Goal: Task Accomplishment & Management: Complete application form

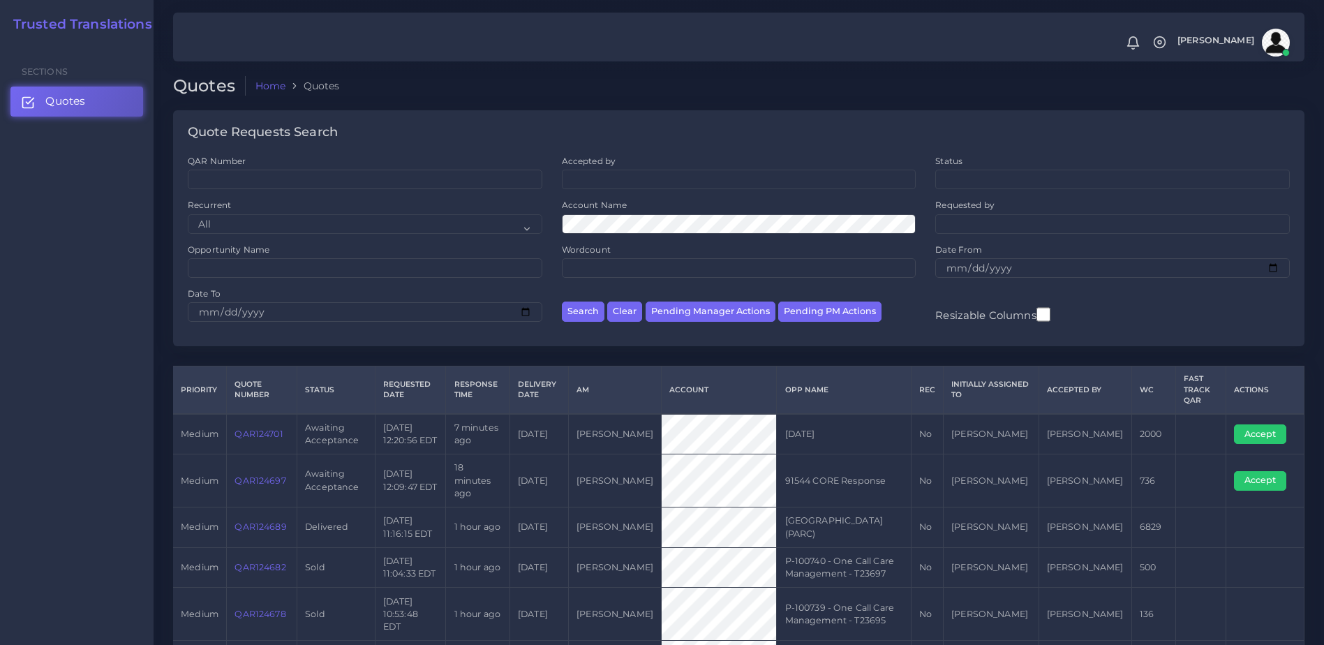
click at [267, 475] on link "QAR124697" at bounding box center [259, 480] width 51 height 10
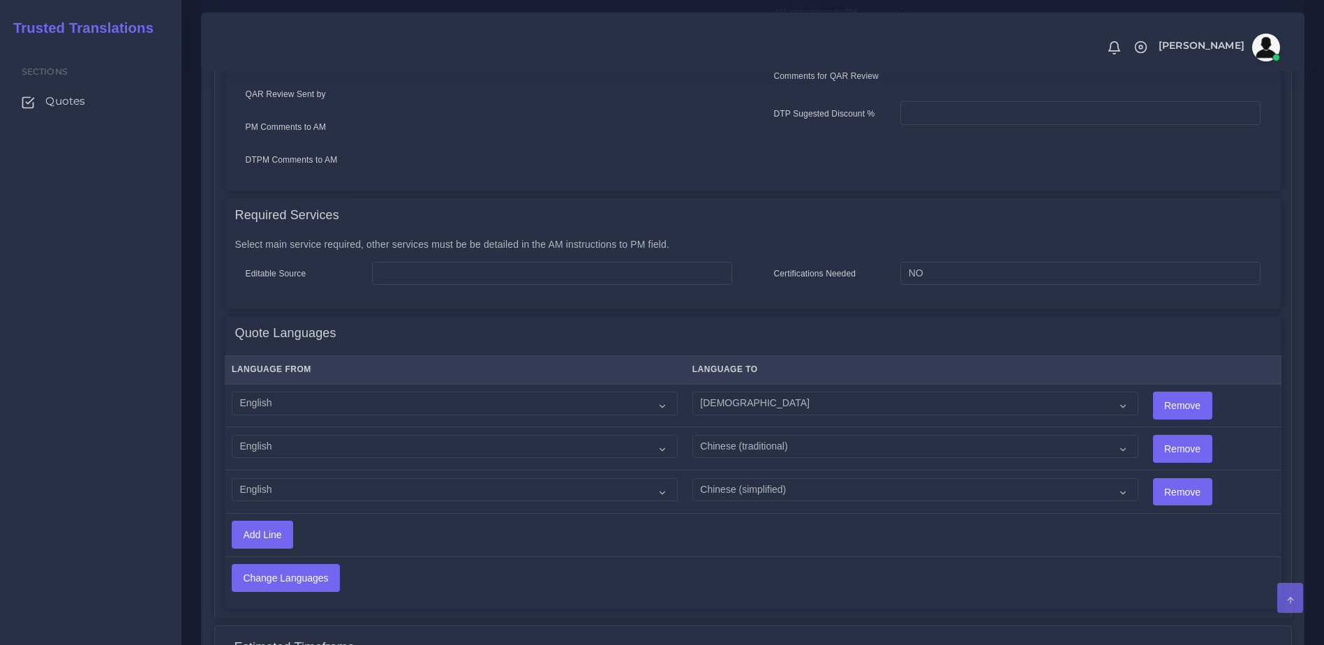
scroll to position [762, 0]
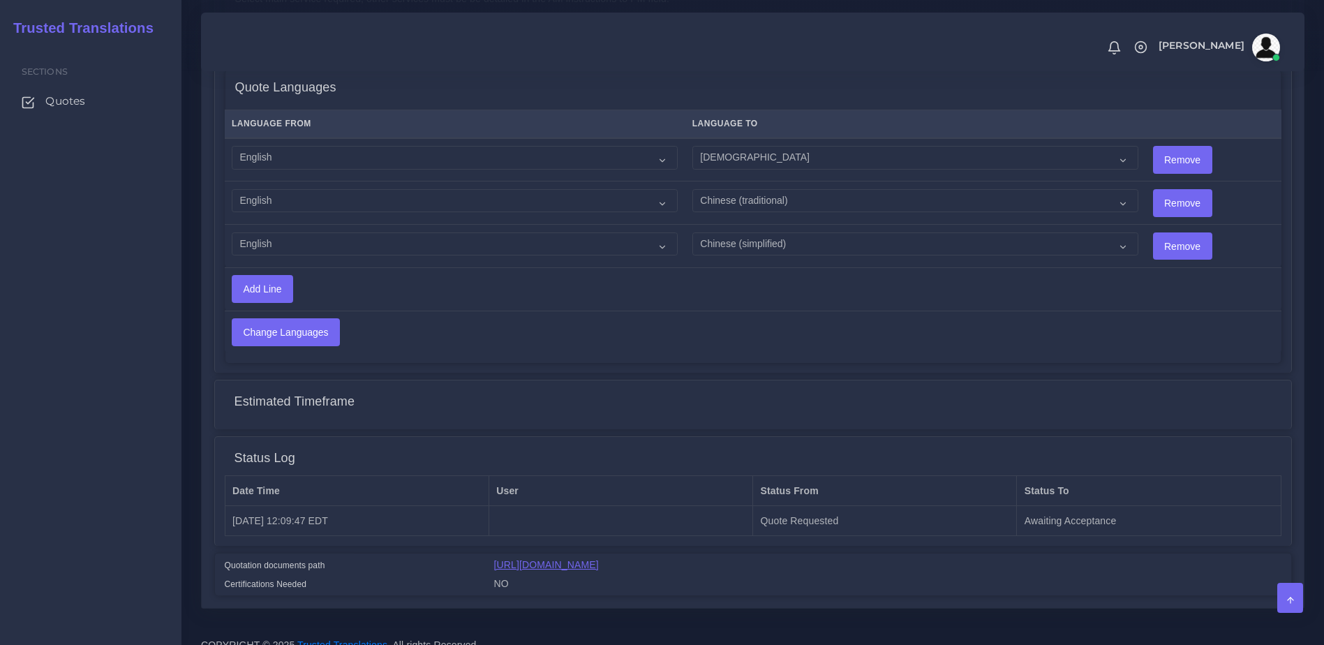
click at [599, 562] on link "https://workdrive.zoho.com/fgoh3e43b1a1fe2124b65bedd7c3c51a0e040/teams/fgoh3e43…" at bounding box center [546, 564] width 105 height 11
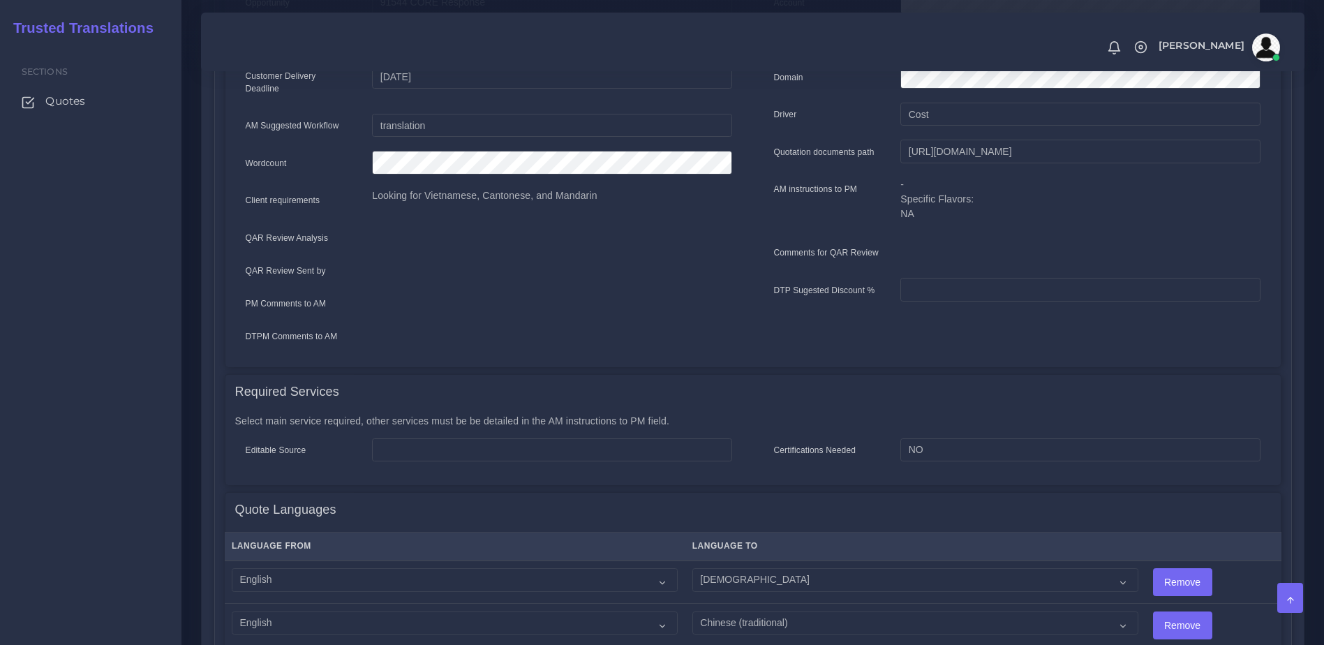
scroll to position [338, 0]
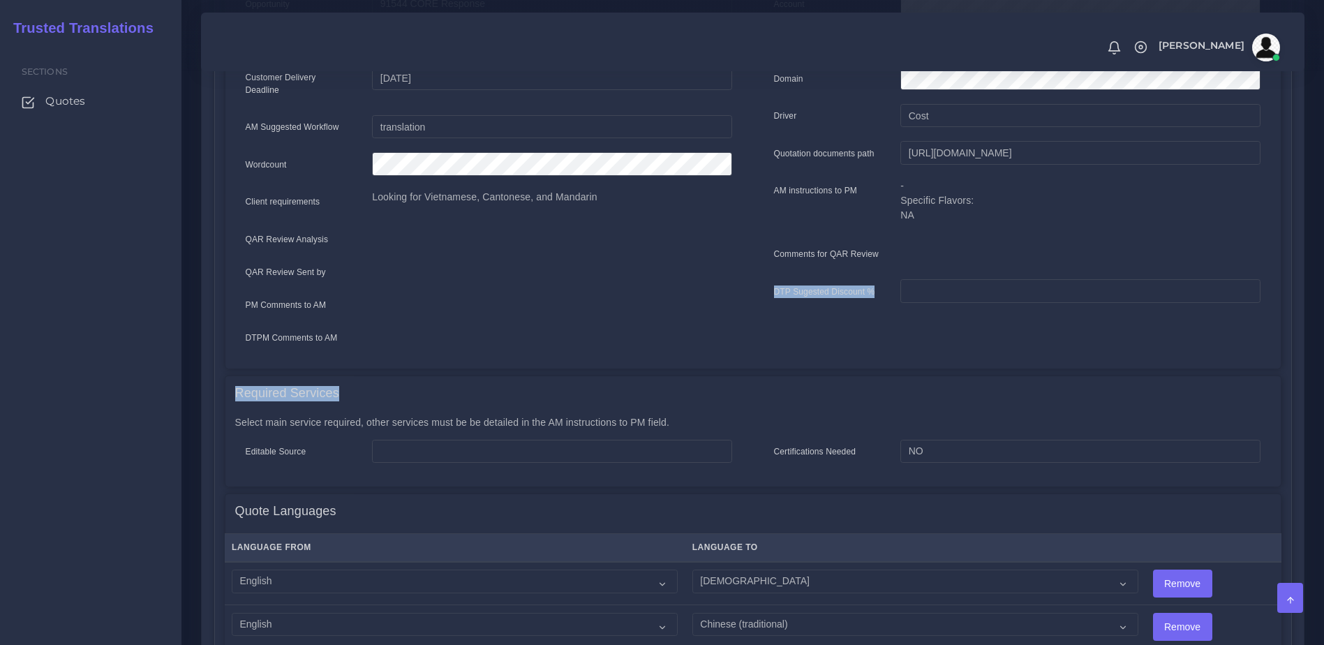
drag, startPoint x: 1291, startPoint y: 378, endPoint x: 1314, endPoint y: 248, distance: 131.2
click at [1314, 248] on div "Accept Change PM Clone Quote Quote information AM Opportunity" at bounding box center [753, 454] width 1124 height 1195
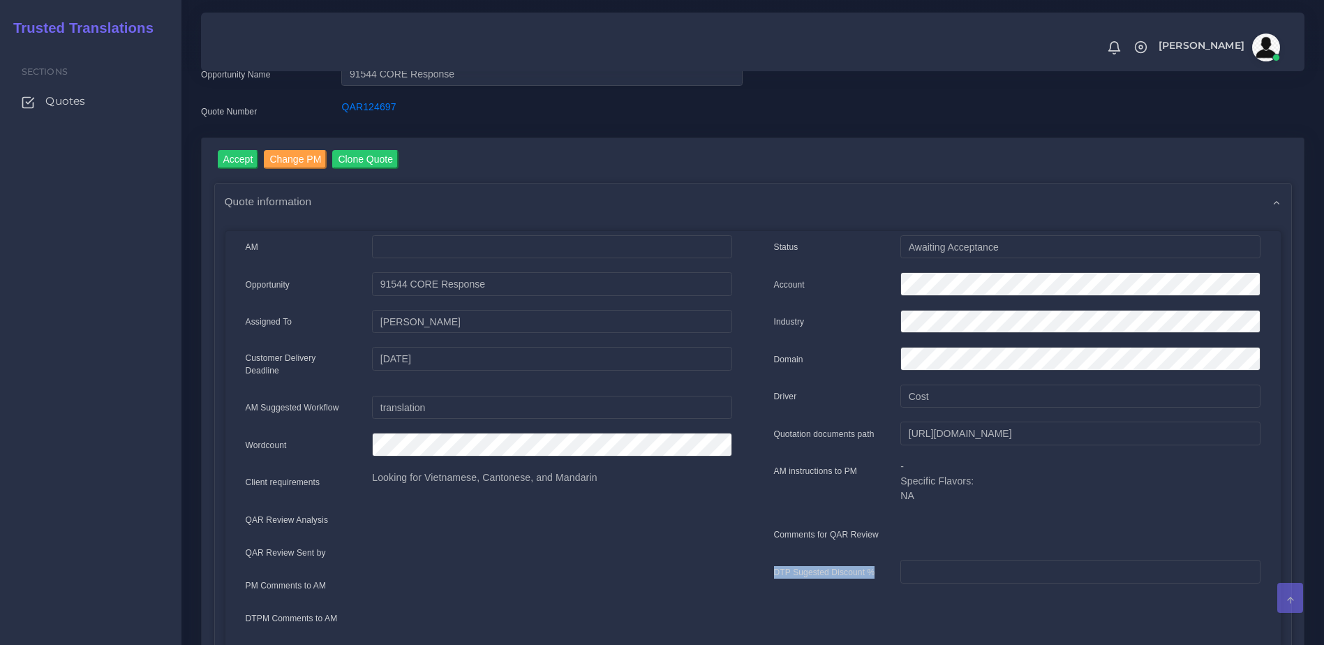
scroll to position [10, 0]
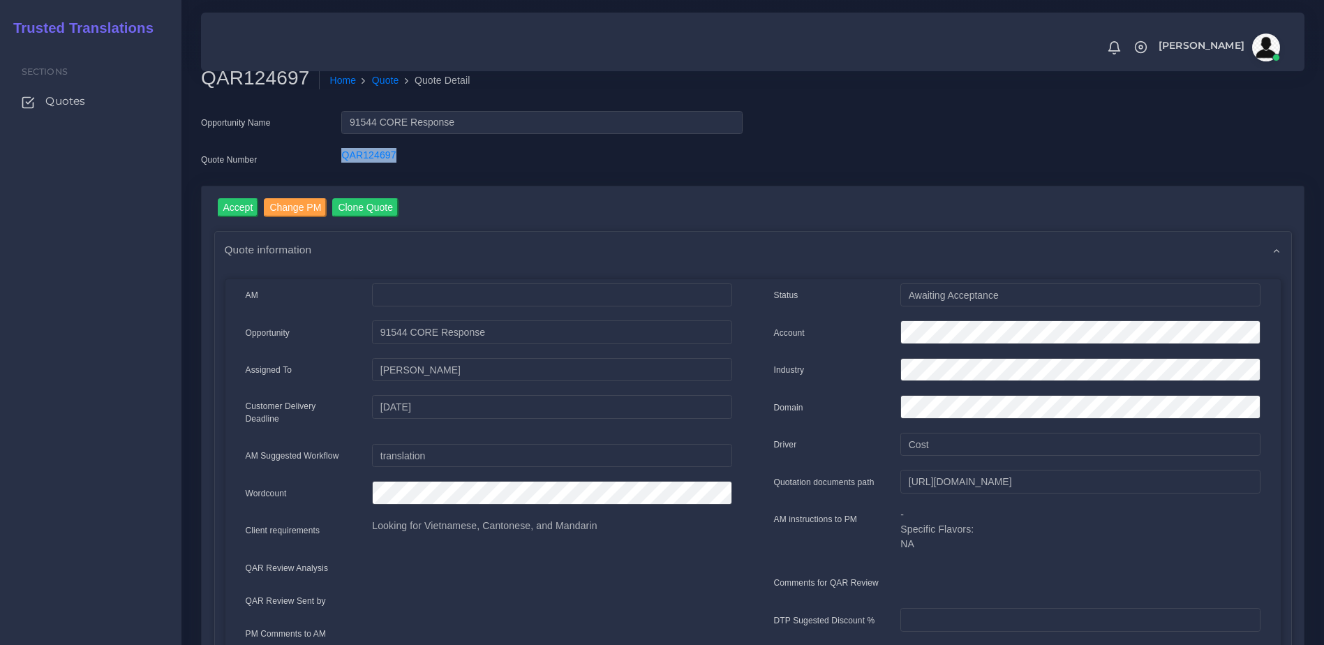
drag, startPoint x: 326, startPoint y: 162, endPoint x: 421, endPoint y: 161, distance: 94.9
click at [421, 161] on div "Quote Number QAR124697" at bounding box center [472, 162] width 563 height 28
drag, startPoint x: 421, startPoint y: 161, endPoint x: 389, endPoint y: 155, distance: 32.0
copy div "QAR124697"
click at [1226, 576] on div at bounding box center [1080, 585] width 380 height 28
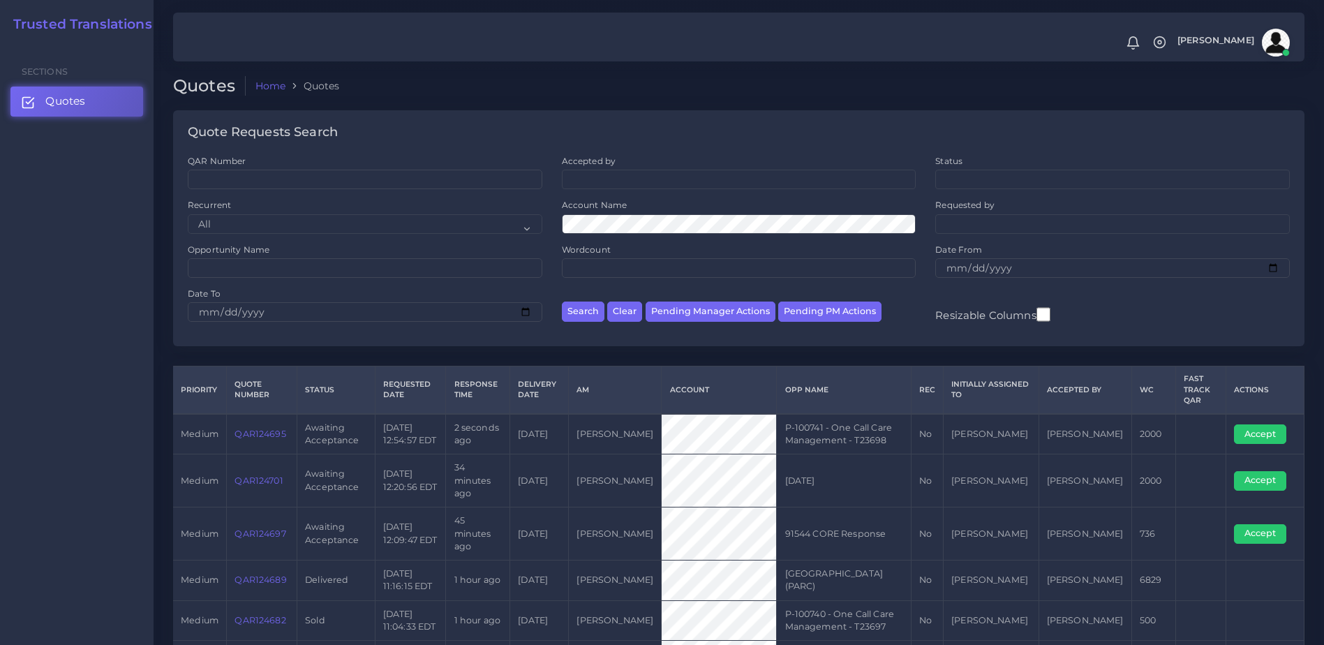
click at [265, 431] on link "QAR124695" at bounding box center [259, 434] width 51 height 10
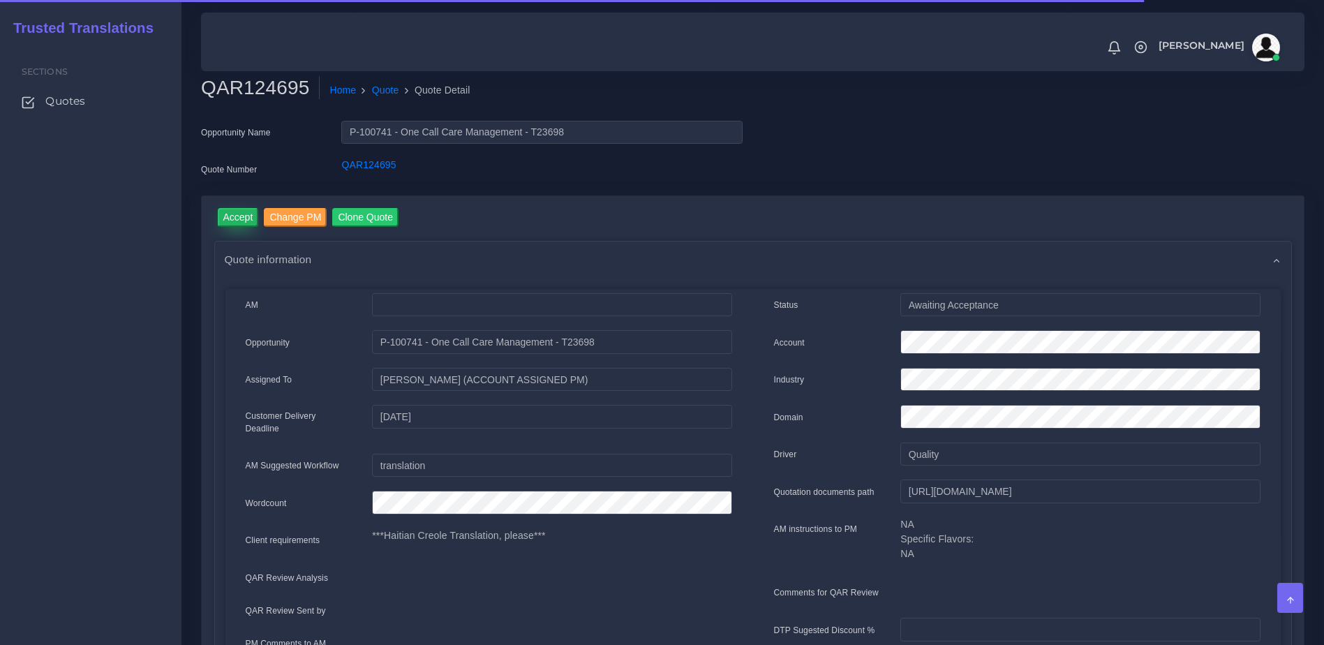
click at [239, 221] on input "Accept" at bounding box center [238, 217] width 41 height 19
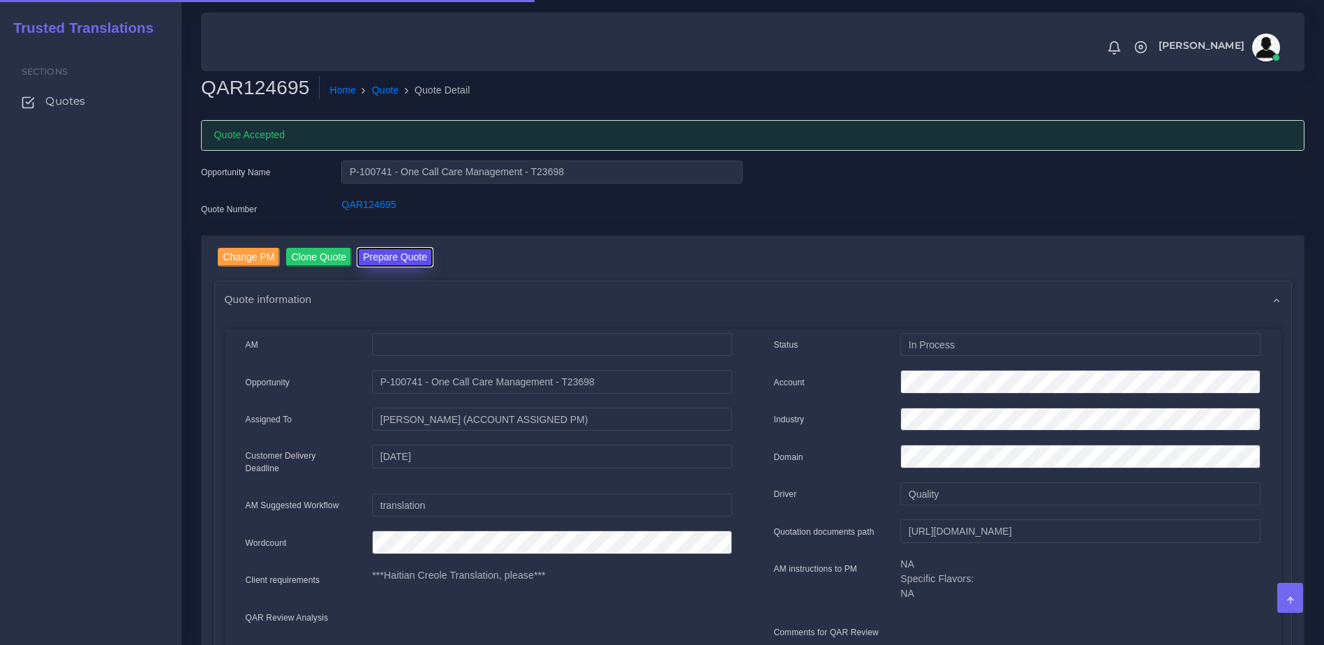
click at [405, 262] on button "Prepare Quote" at bounding box center [394, 257] width 75 height 19
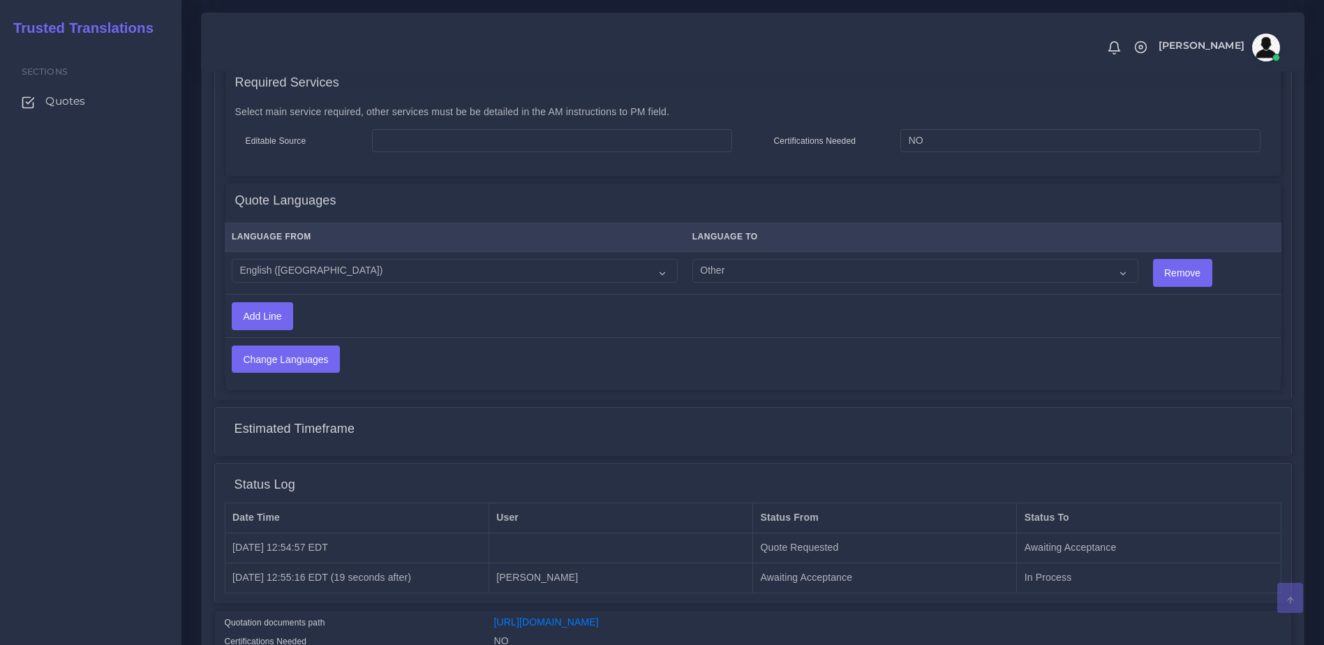
scroll to position [761, 0]
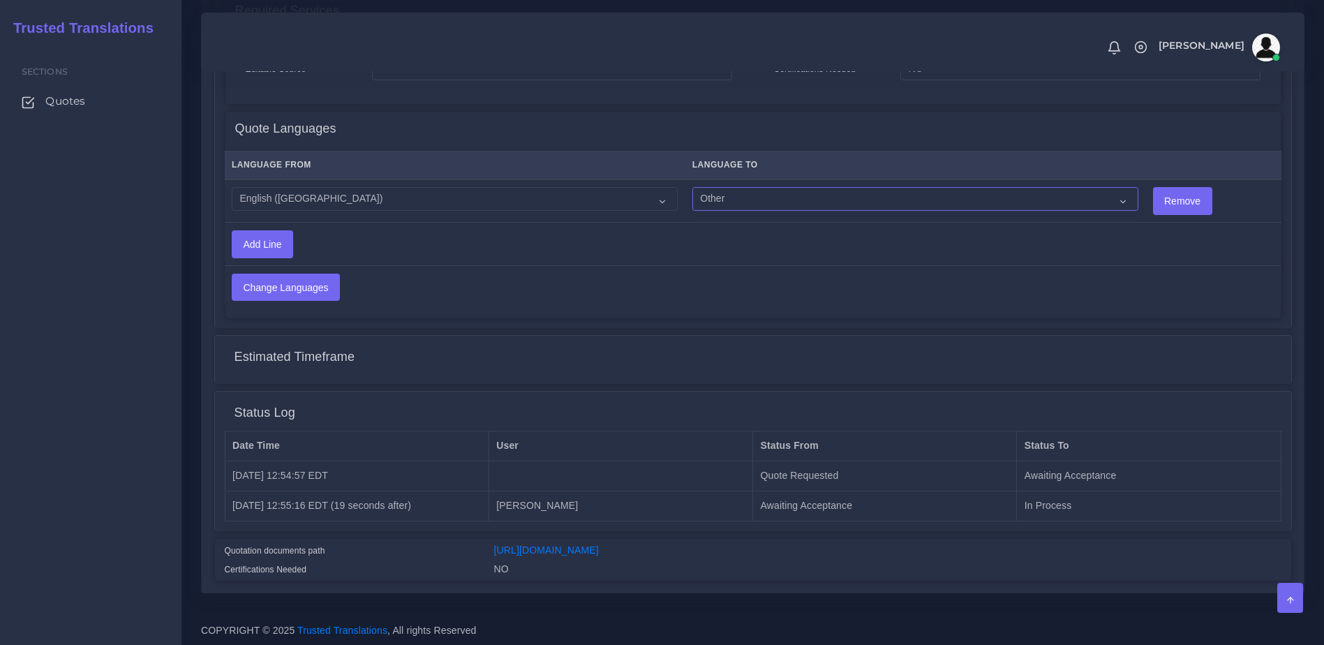
click at [740, 191] on select "Acoli Afar Afrikaans Akan Akateko Albanian American Sign Language (ASL) Amharic…" at bounding box center [915, 199] width 446 height 24
select select "53"
click at [692, 187] on select "Acoli Afar Afrikaans Akan Akateko Albanian American Sign Language (ASL) Amharic…" at bounding box center [915, 199] width 446 height 24
click at [278, 287] on input "Change Languages" at bounding box center [285, 287] width 107 height 27
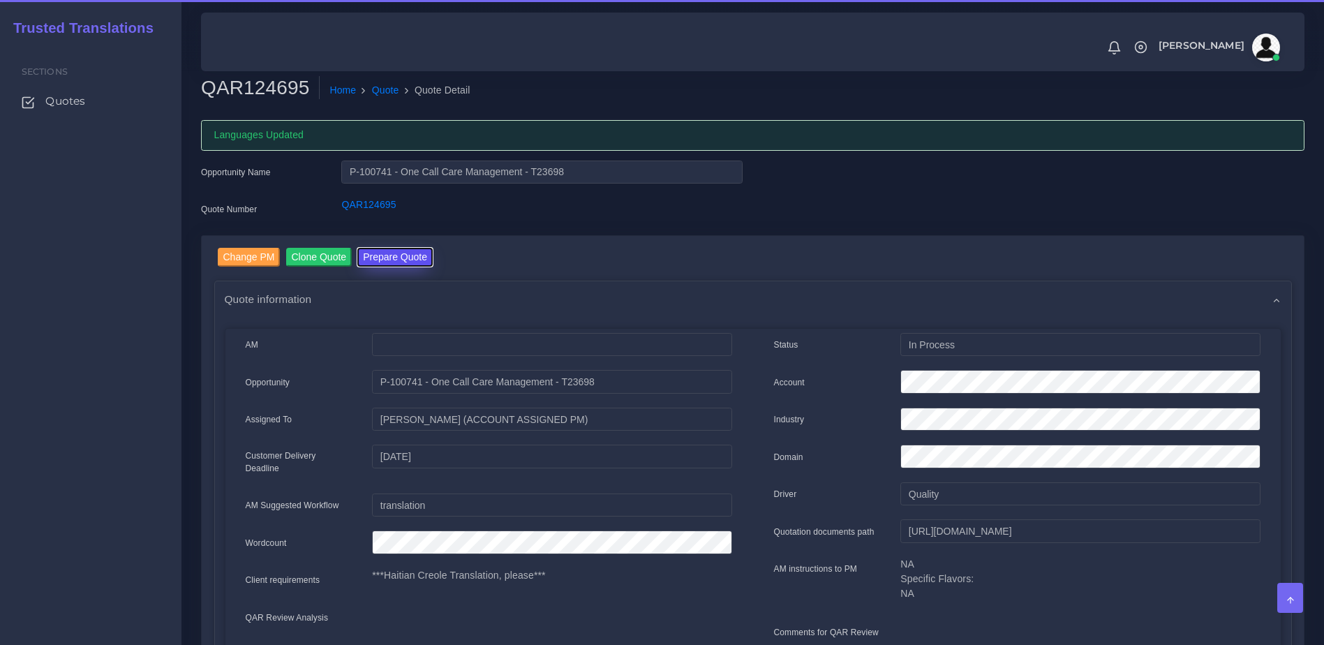
click at [392, 261] on button "Prepare Quote" at bounding box center [394, 257] width 75 height 19
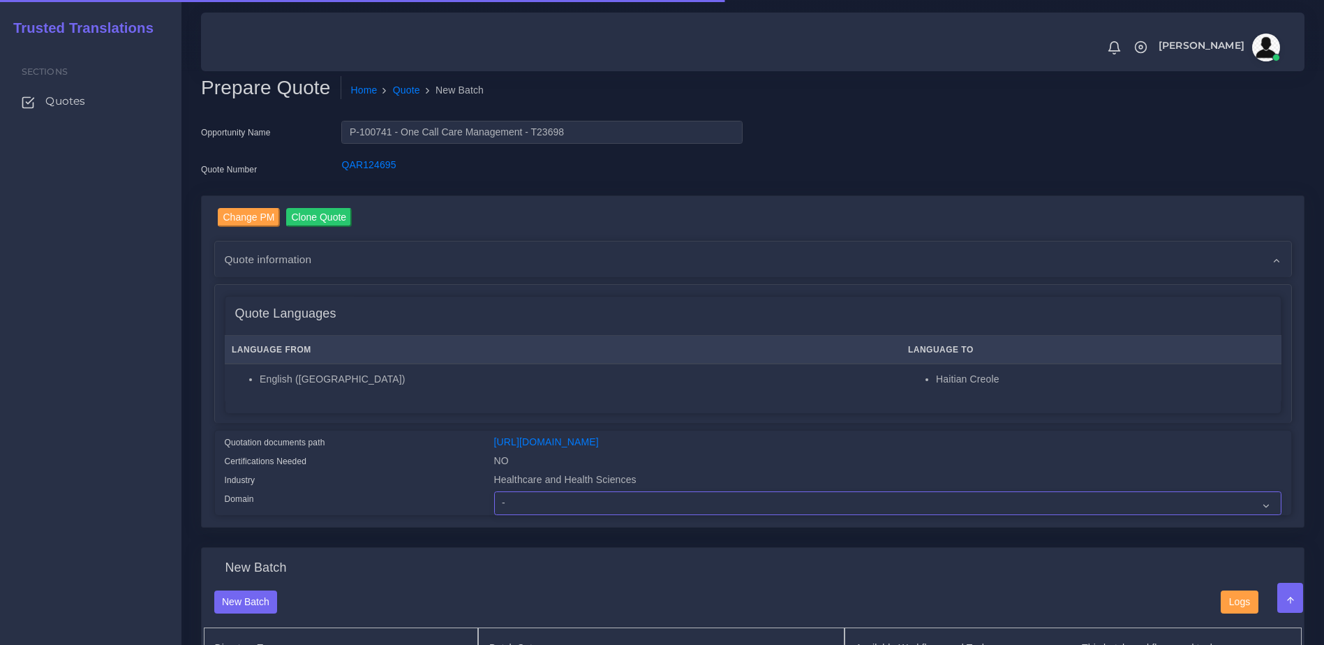
click at [536, 515] on select "- Advertising and Media Agriculture, Forestry and Fishing Architecture, Buildin…" at bounding box center [887, 503] width 787 height 24
select select "Healthcare and Health Sciences"
click at [494, 502] on select "- Advertising and Media Agriculture, Forestry and Fishing Architecture, Buildin…" at bounding box center [887, 503] width 787 height 24
click at [415, 449] on div "Quotation documents path" at bounding box center [348, 444] width 269 height 19
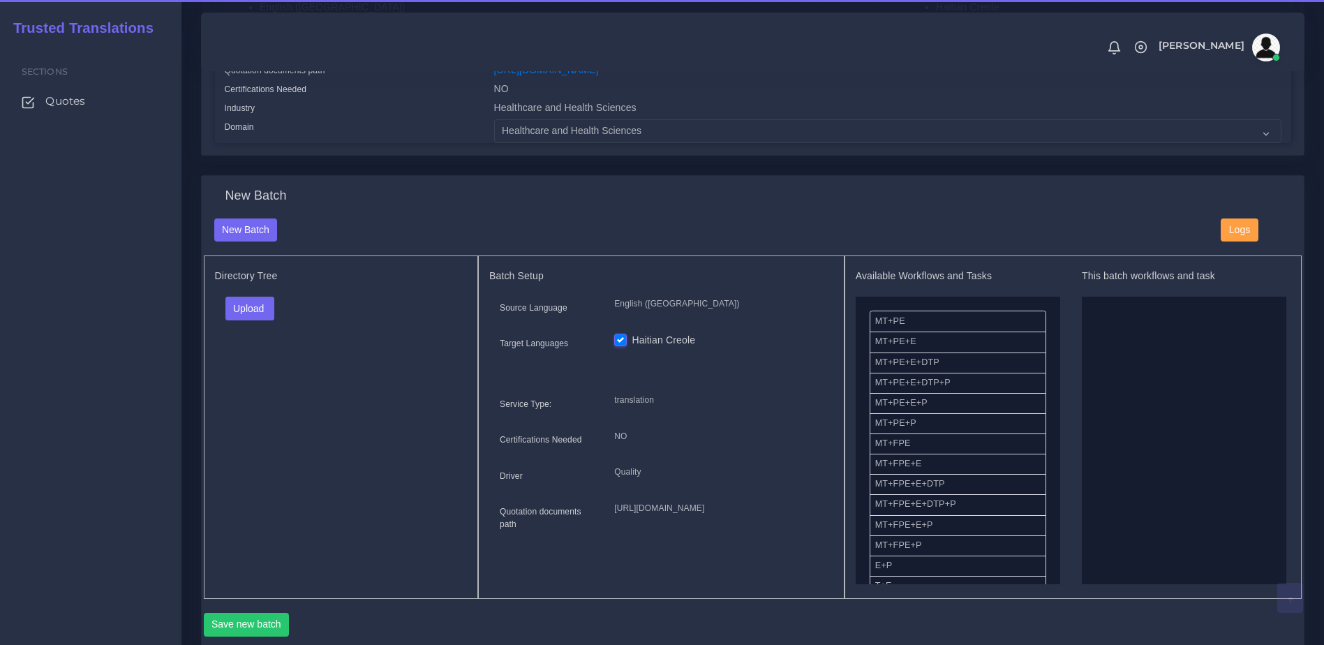
scroll to position [378, 0]
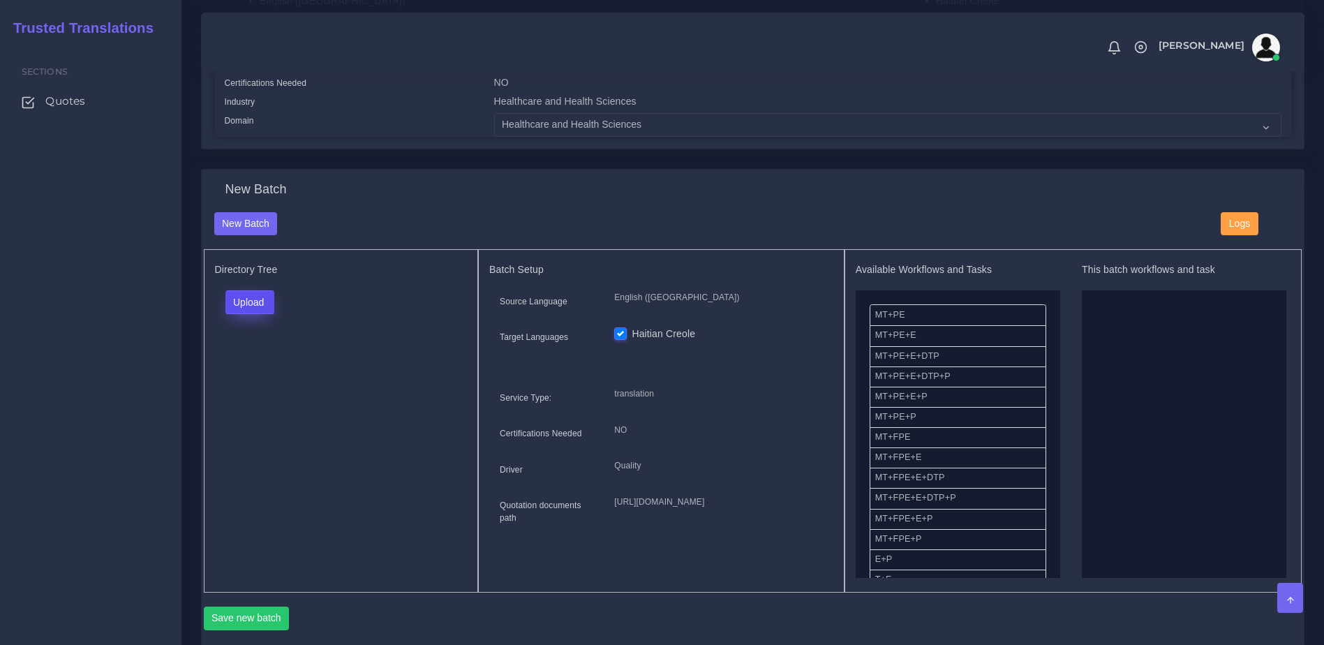
click at [260, 313] on button "Upload" at bounding box center [250, 302] width 50 height 24
click at [262, 364] on label "Files" at bounding box center [274, 355] width 96 height 17
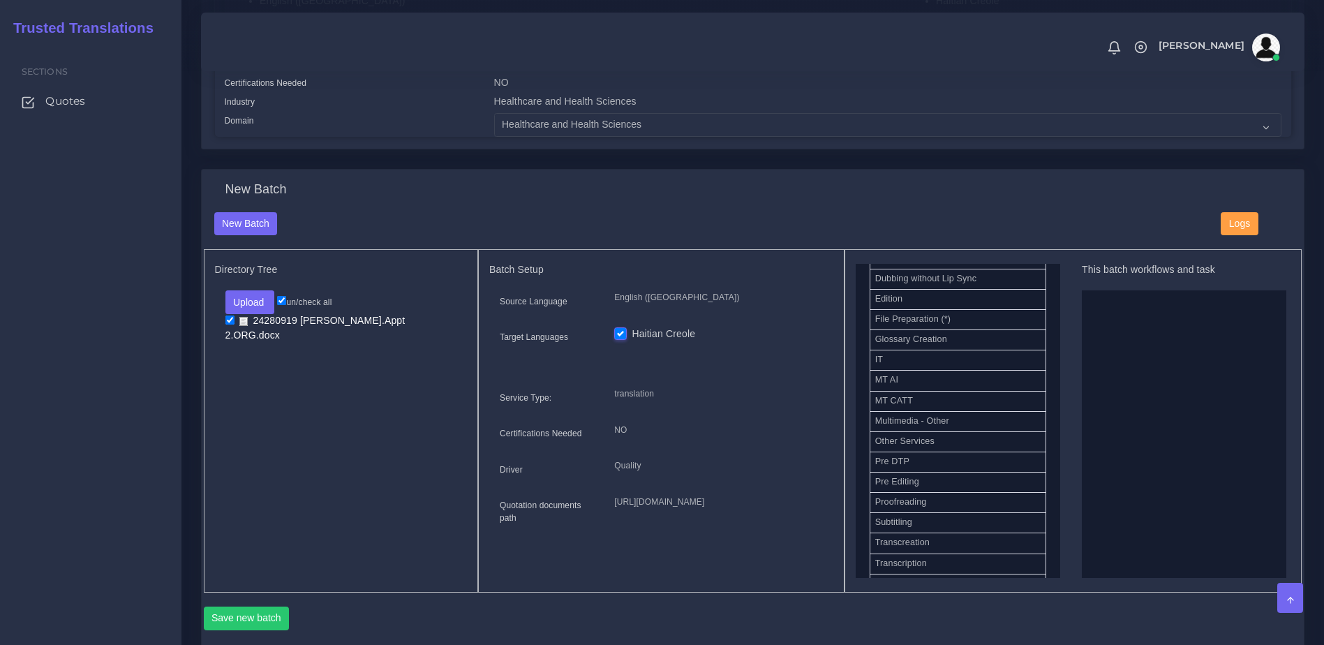
scroll to position [588, 0]
drag, startPoint x: 1057, startPoint y: 486, endPoint x: 1121, endPoint y: 484, distance: 63.5
drag, startPoint x: 952, startPoint y: 451, endPoint x: 1208, endPoint y: 433, distance: 256.7
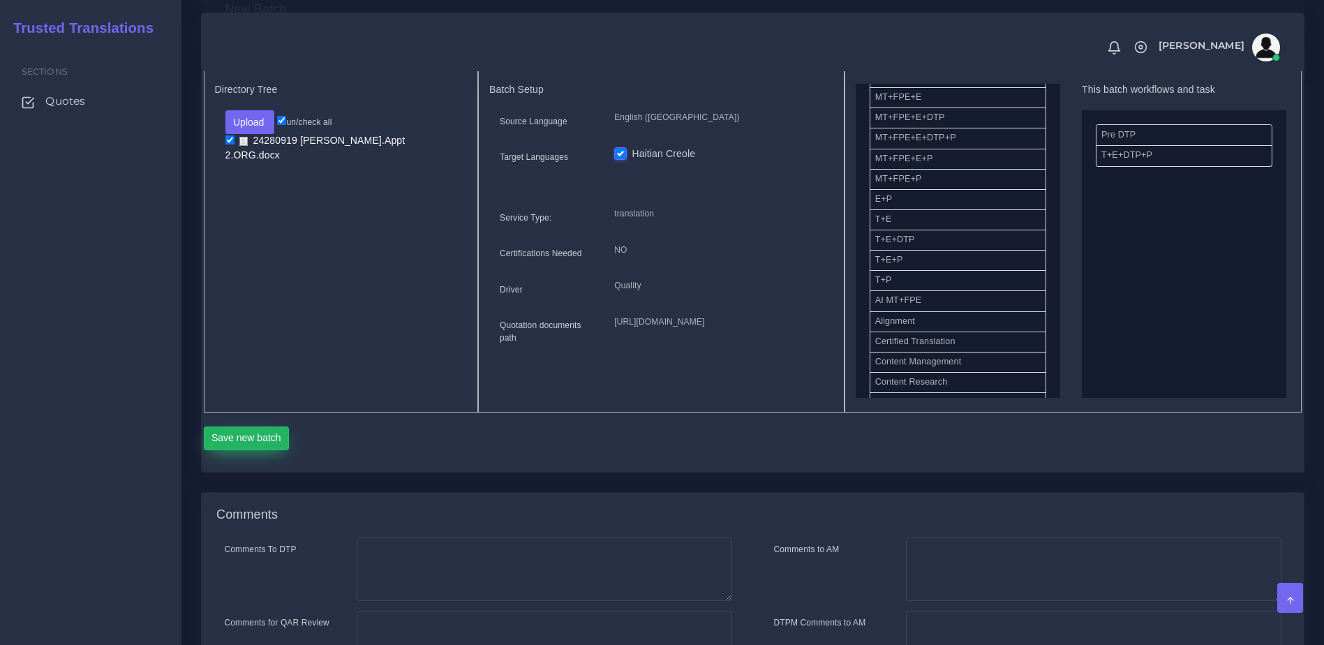
click at [258, 450] on button "Save new batch" at bounding box center [247, 438] width 86 height 24
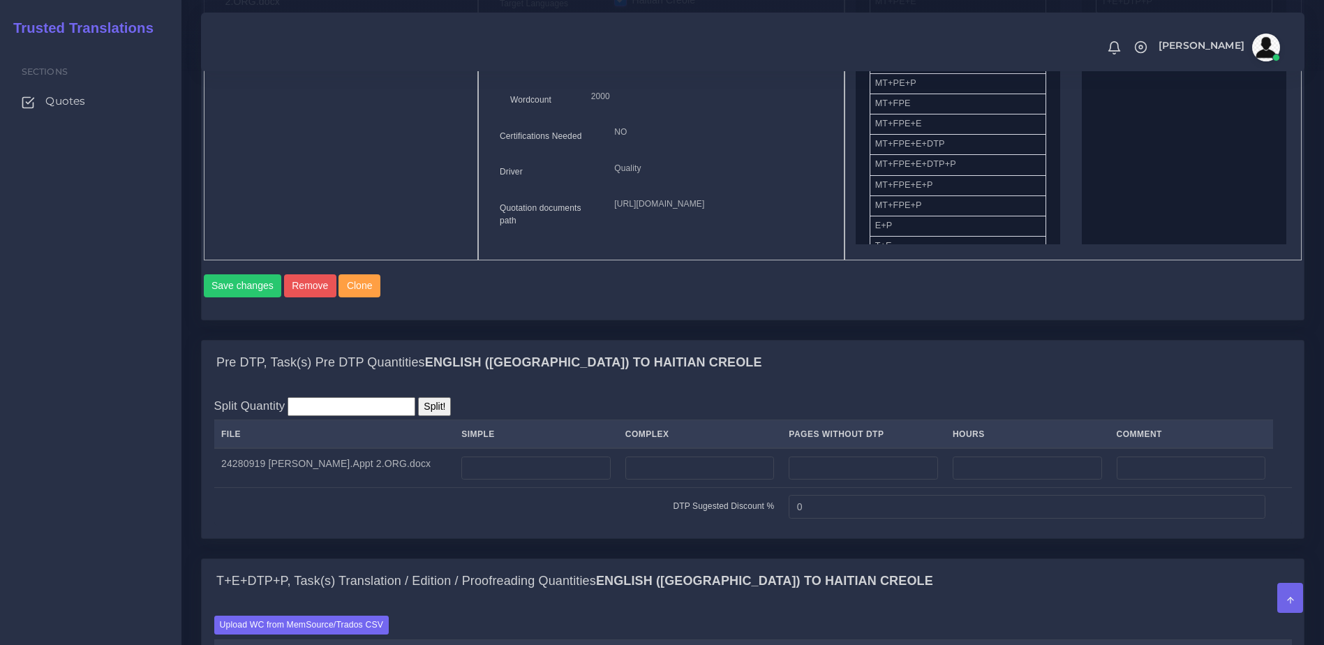
scroll to position [921, 0]
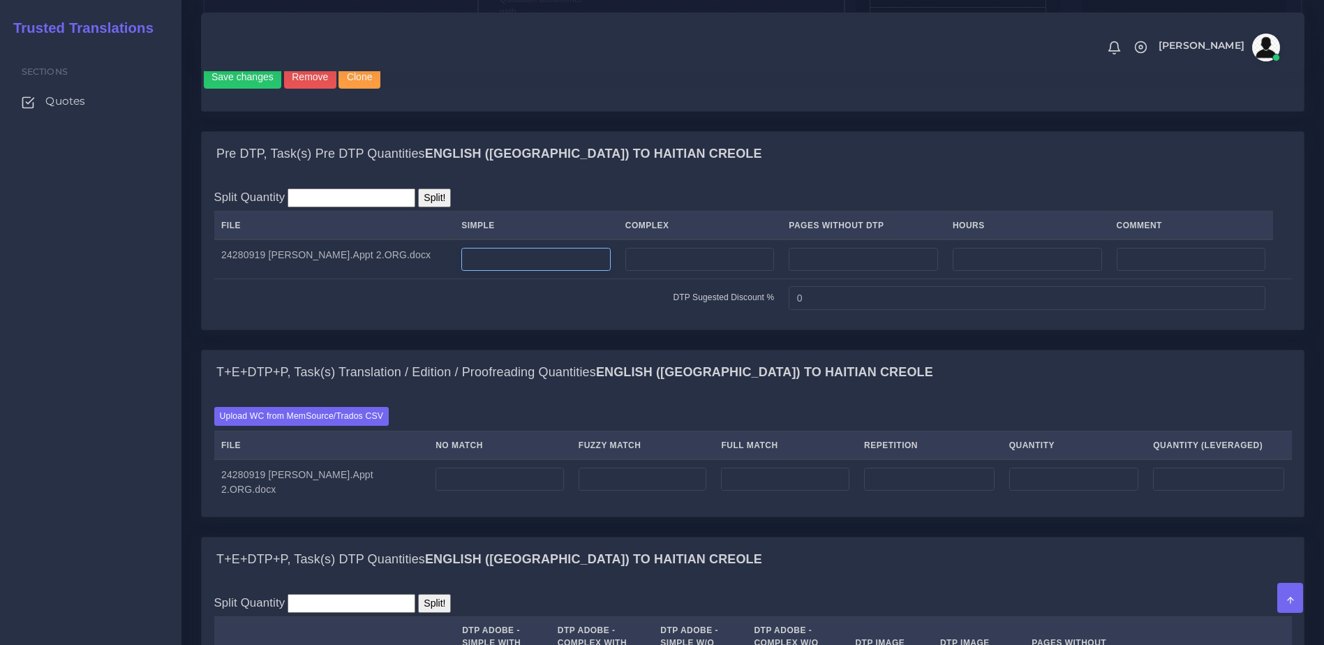
click at [507, 271] on input "number" at bounding box center [535, 260] width 149 height 24
type input "1"
click at [354, 426] on label "Upload WC from MemSource/Trados CSV" at bounding box center [301, 416] width 175 height 19
click at [0, 0] on input "Upload WC from MemSource/Trados CSV" at bounding box center [0, 0] width 0 height 0
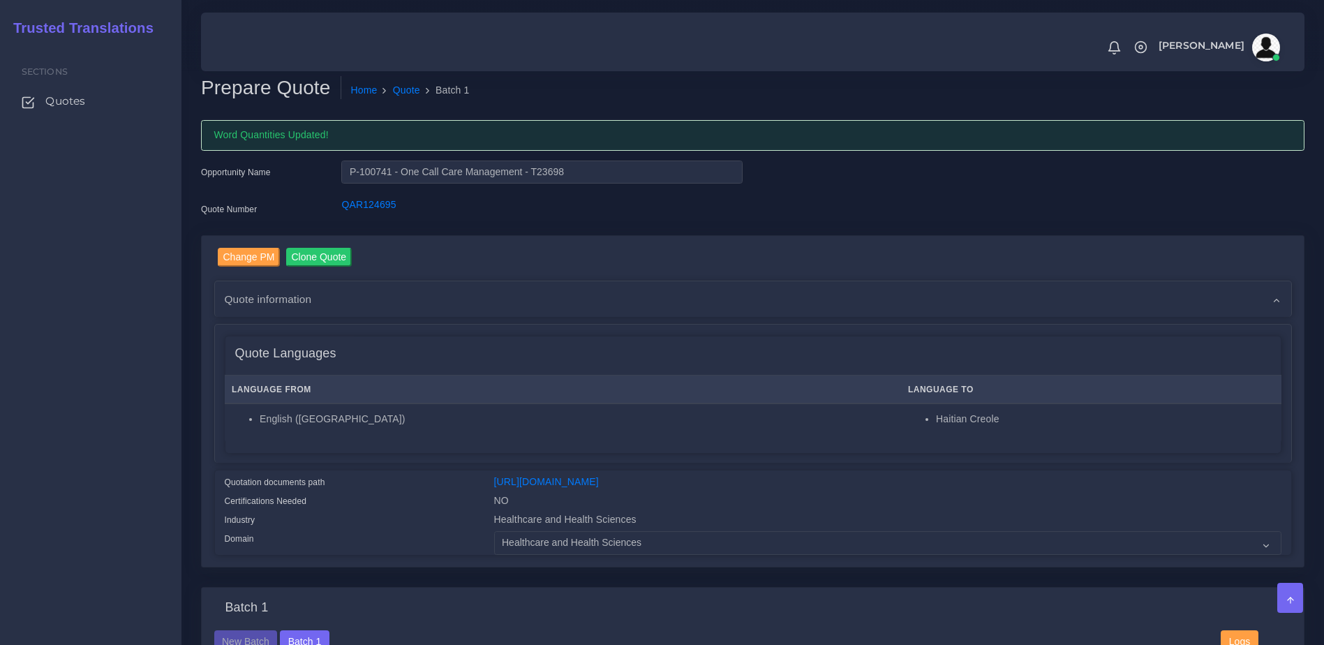
drag, startPoint x: 1323, startPoint y: 132, endPoint x: 1332, endPoint y: 164, distance: 33.2
click at [1323, 164] on html "Notifications 0 New Driver Update: Extra Quality renamed to Quality Changed" at bounding box center [662, 322] width 1324 height 645
drag, startPoint x: 1332, startPoint y: 164, endPoint x: 1334, endPoint y: 210, distance: 46.1
click at [1269, 225] on div "Opportunity Name P-100741 - One Call Care Management - T23698 Quote Number QAR1…" at bounding box center [753, 198] width 1124 height 75
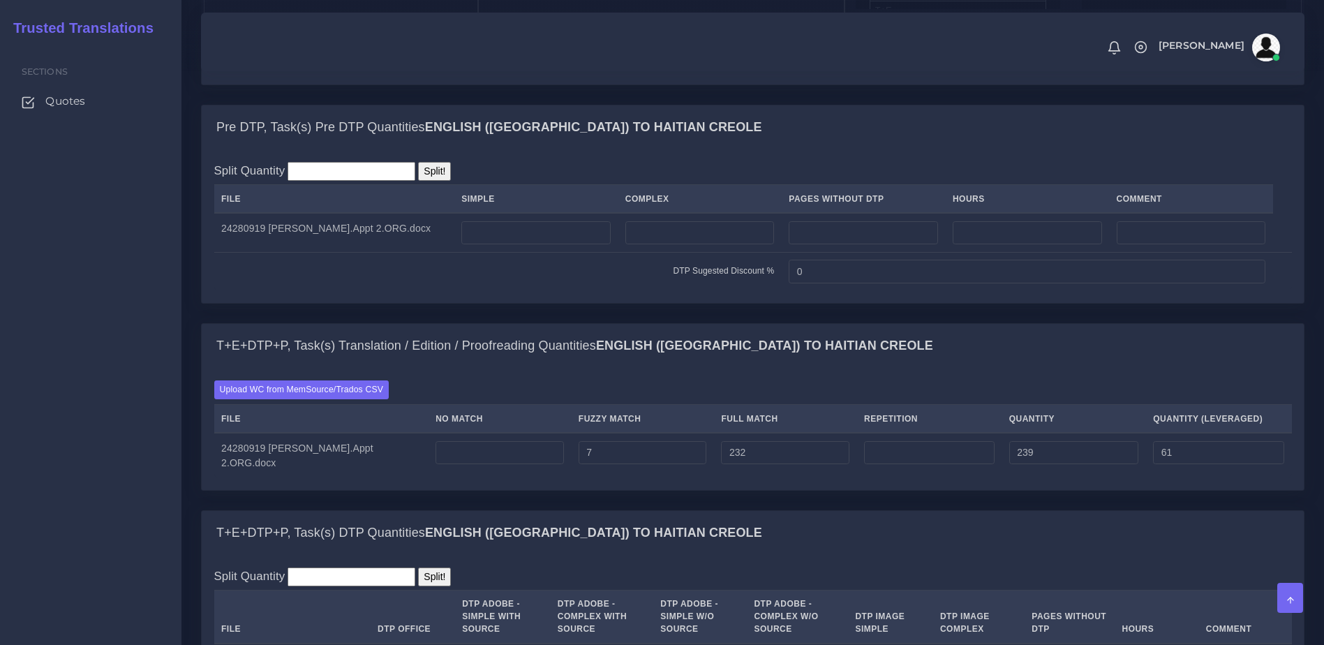
scroll to position [971, 0]
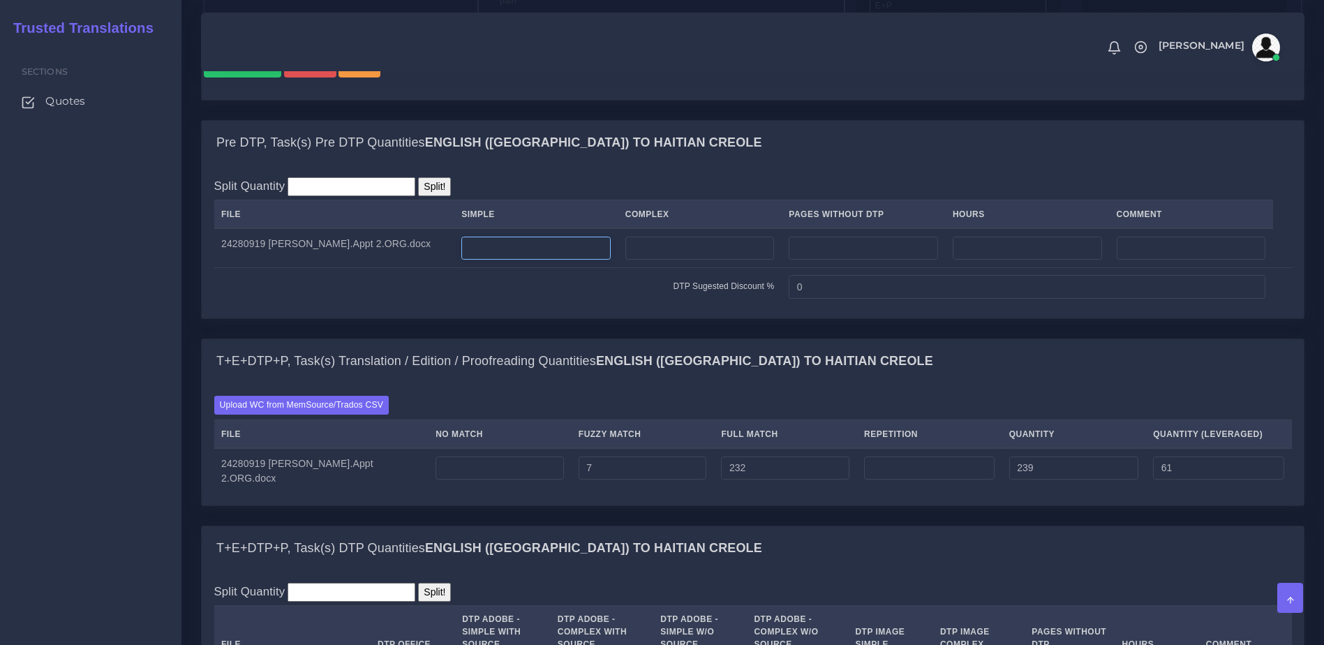
click at [481, 260] on input "number" at bounding box center [535, 249] width 149 height 24
type input "1"
click at [530, 338] on div "Pre DTP, Task(s) Pre DTP Quantities English (US) TO Haitian Creole Split Quanti…" at bounding box center [753, 229] width 1124 height 218
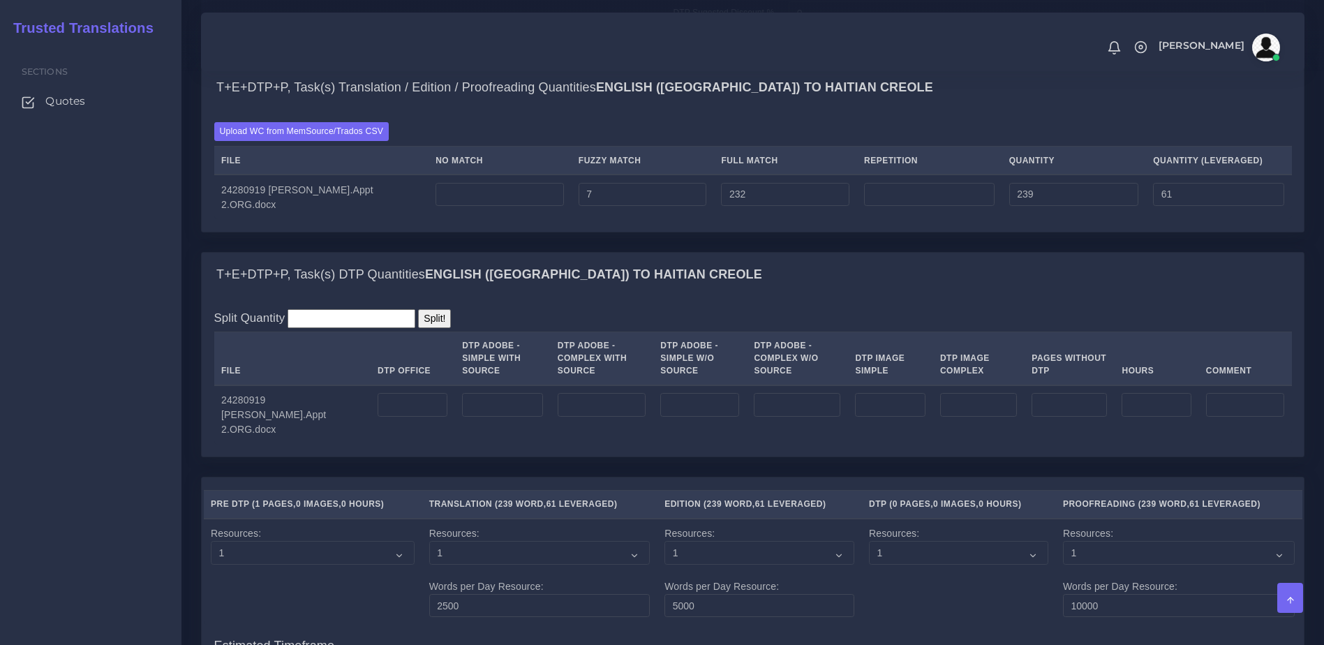
scroll to position [1357, 0]
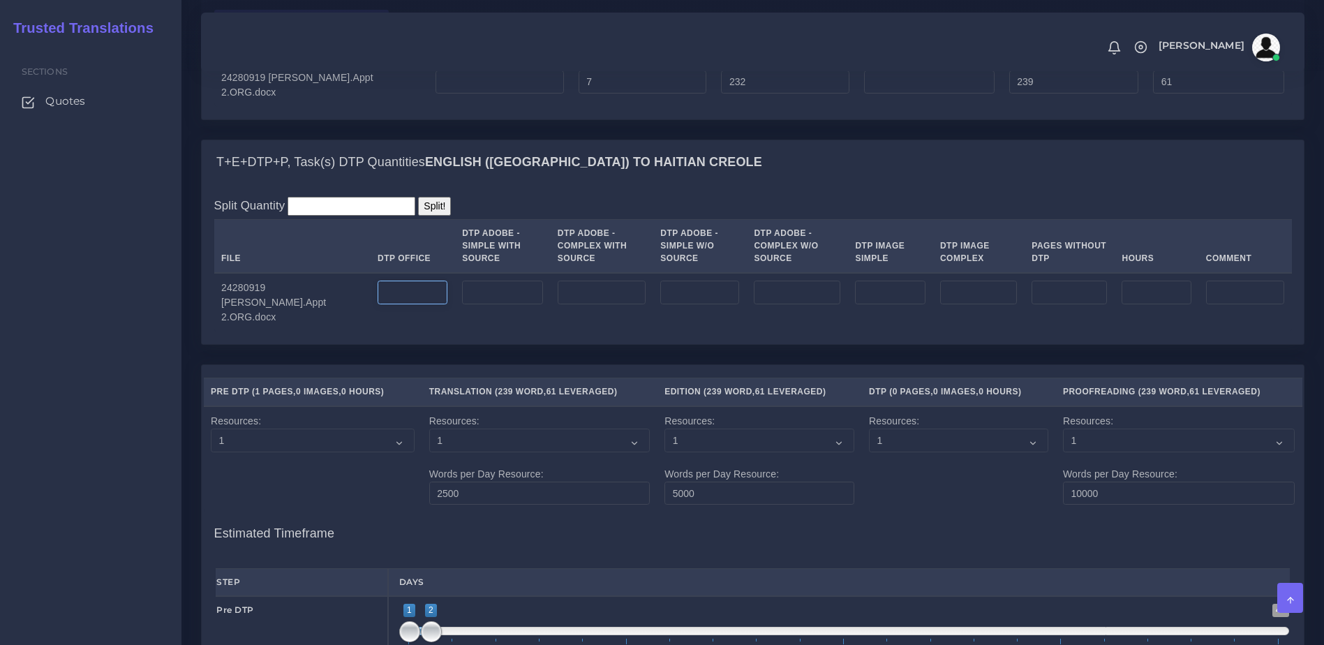
click at [402, 304] on input "number" at bounding box center [413, 293] width 70 height 24
type input "1"
click at [490, 365] on div "T+E+DTP+P, Task(s) DTP Quantities English (US) TO Haitian Creole Split Quantity…" at bounding box center [753, 252] width 1124 height 225
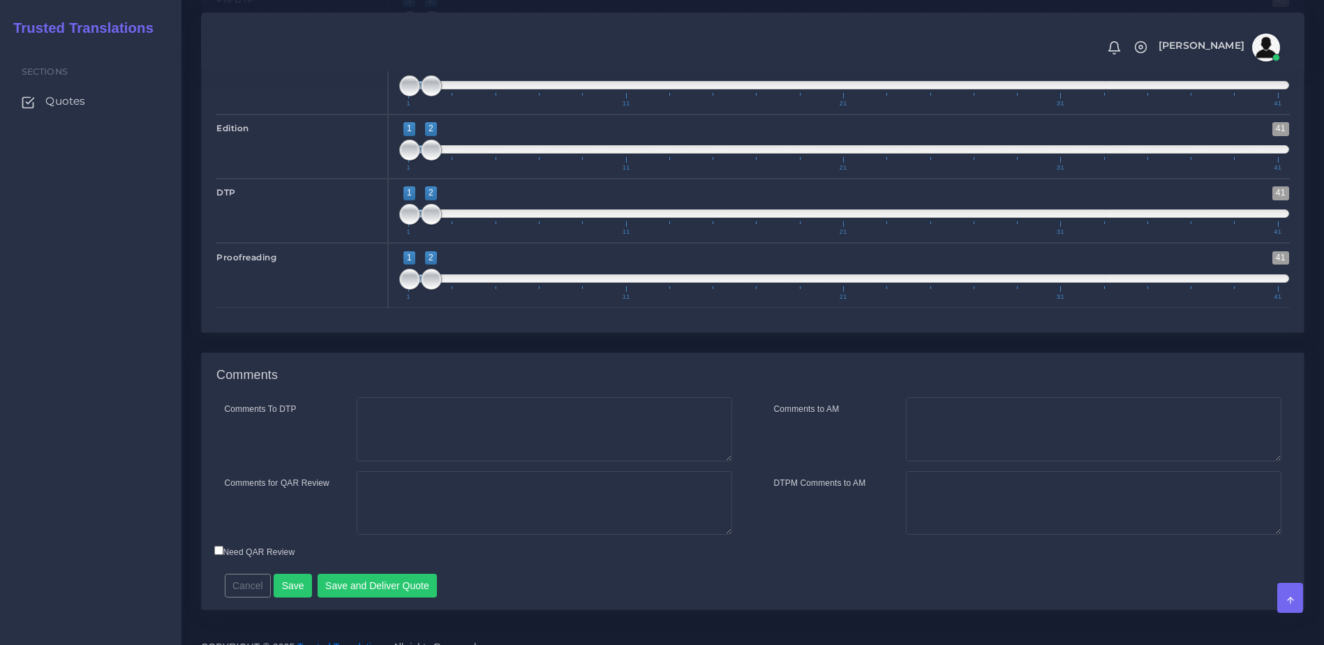
scroll to position [1958, 0]
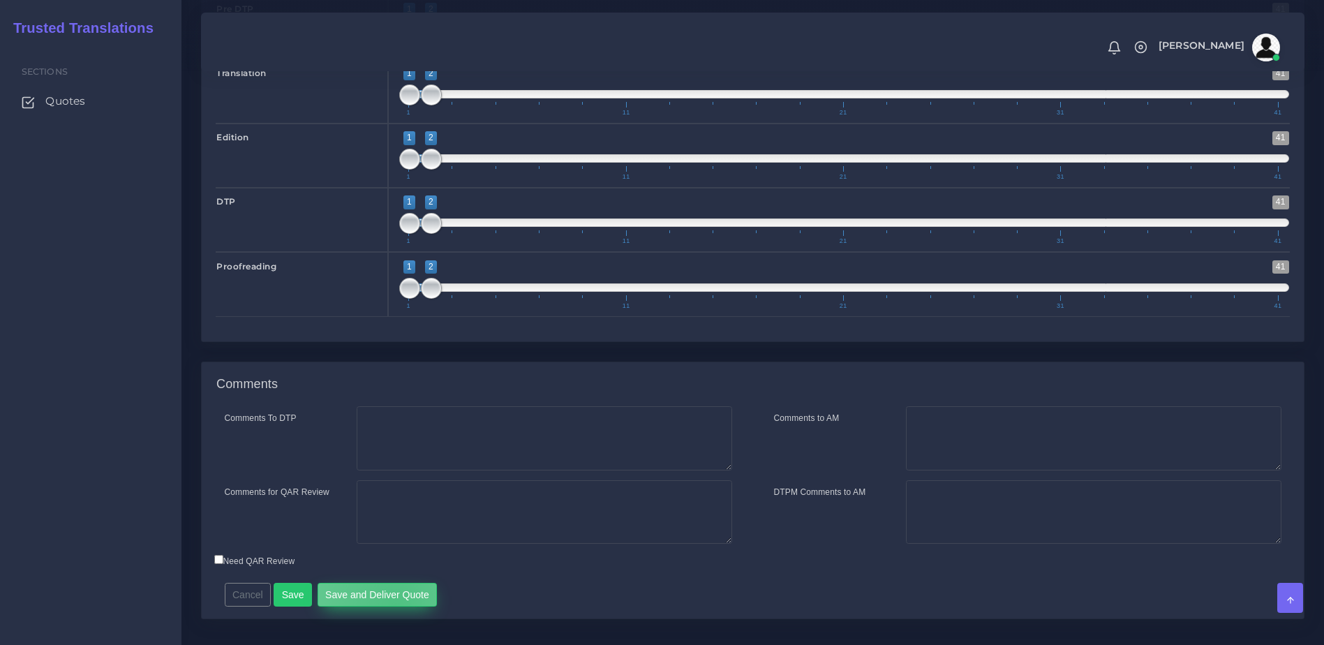
click at [391, 606] on button "Save and Deliver Quote" at bounding box center [378, 595] width 120 height 24
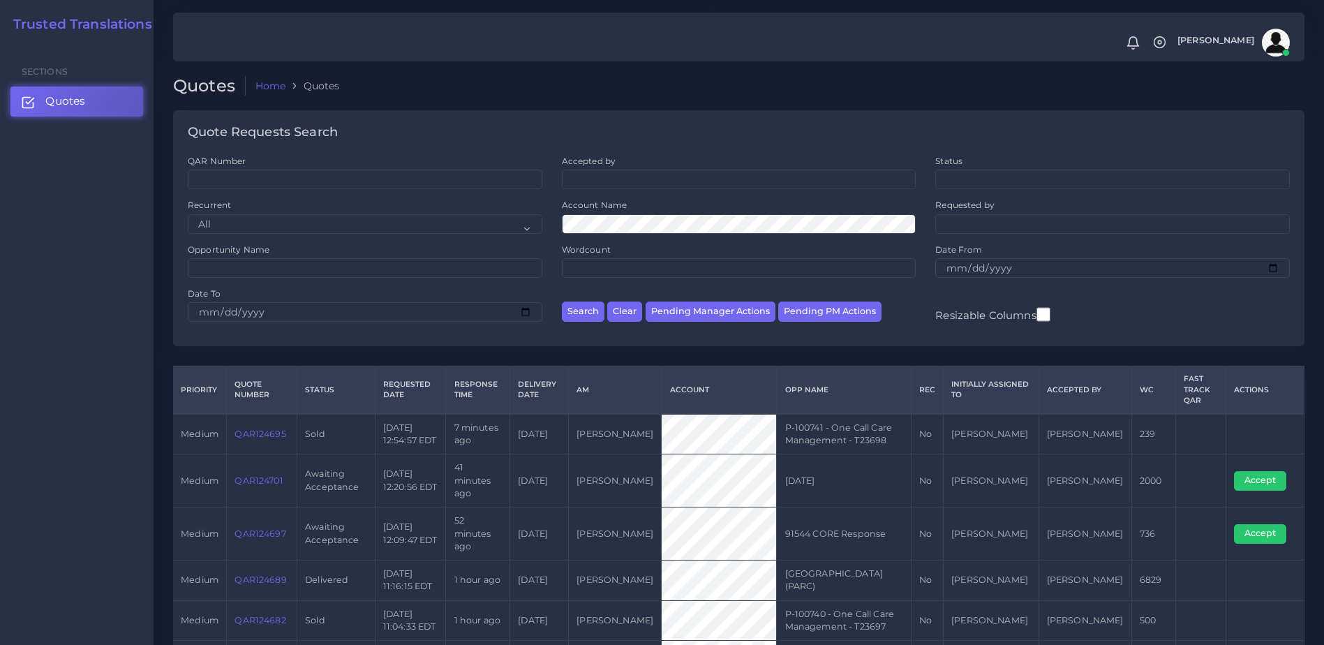
click at [268, 528] on link "QAR124697" at bounding box center [259, 533] width 51 height 10
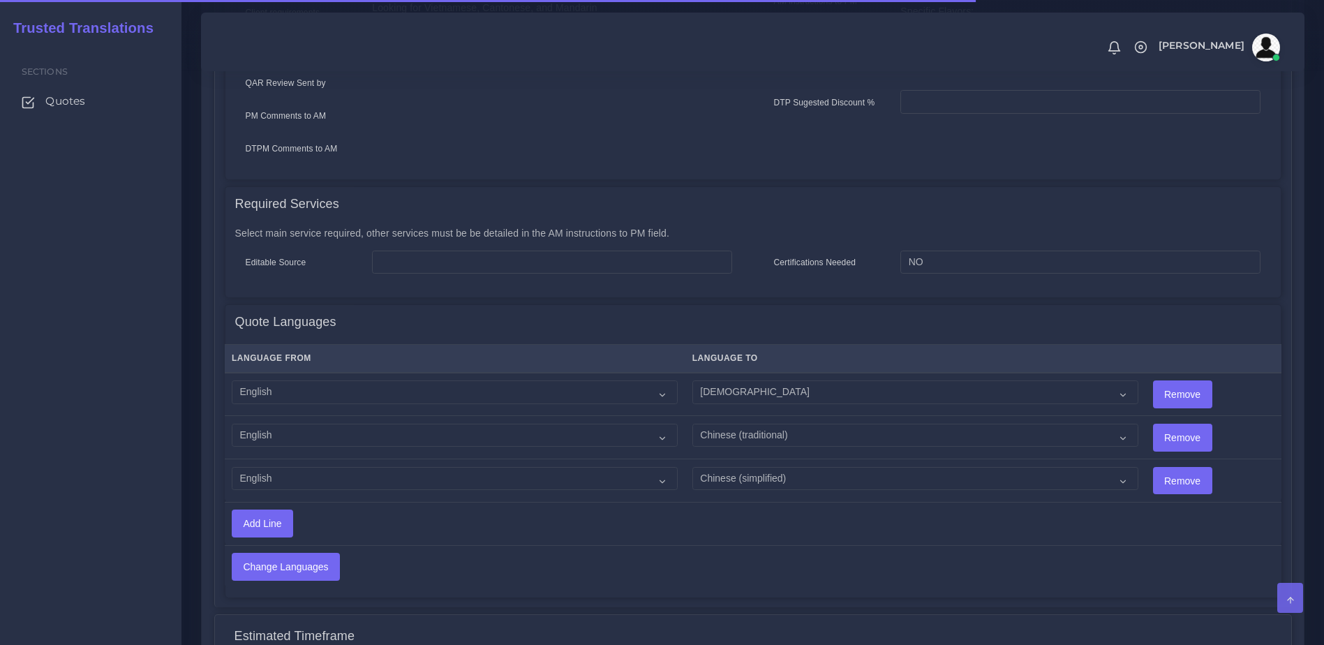
scroll to position [777, 0]
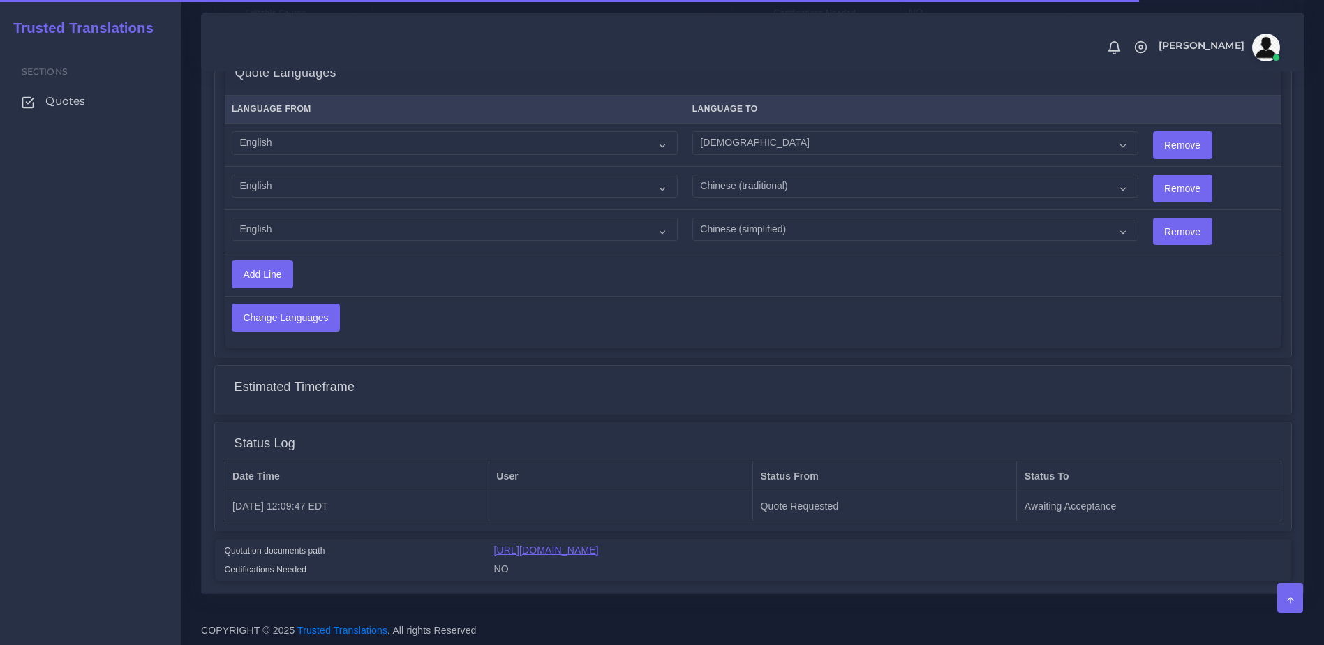
click at [599, 548] on link "https://workdrive.zoho.com/fgoh3e43b1a1fe2124b65bedd7c3c51a0e040/teams/fgoh3e43…" at bounding box center [546, 549] width 105 height 11
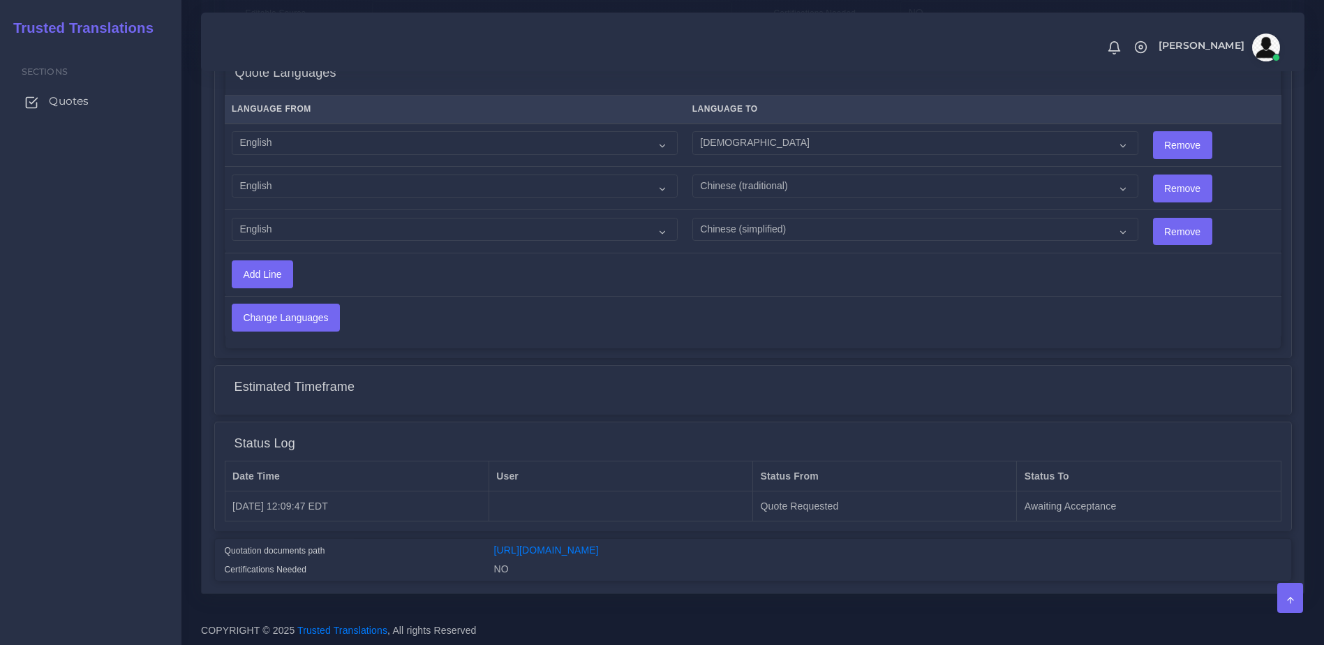
click at [59, 87] on link "Quotes" at bounding box center [90, 101] width 161 height 29
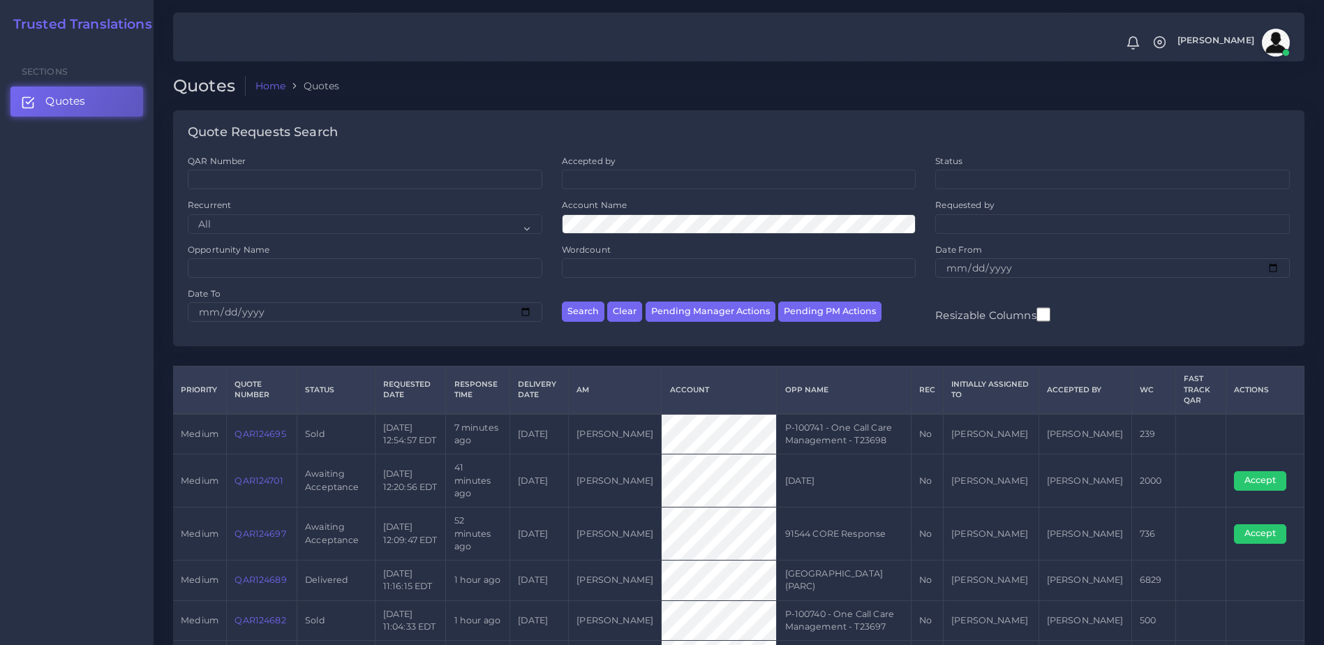
click at [259, 466] on td "QAR124701" at bounding box center [262, 480] width 70 height 53
click at [261, 475] on link "QAR124701" at bounding box center [258, 480] width 48 height 10
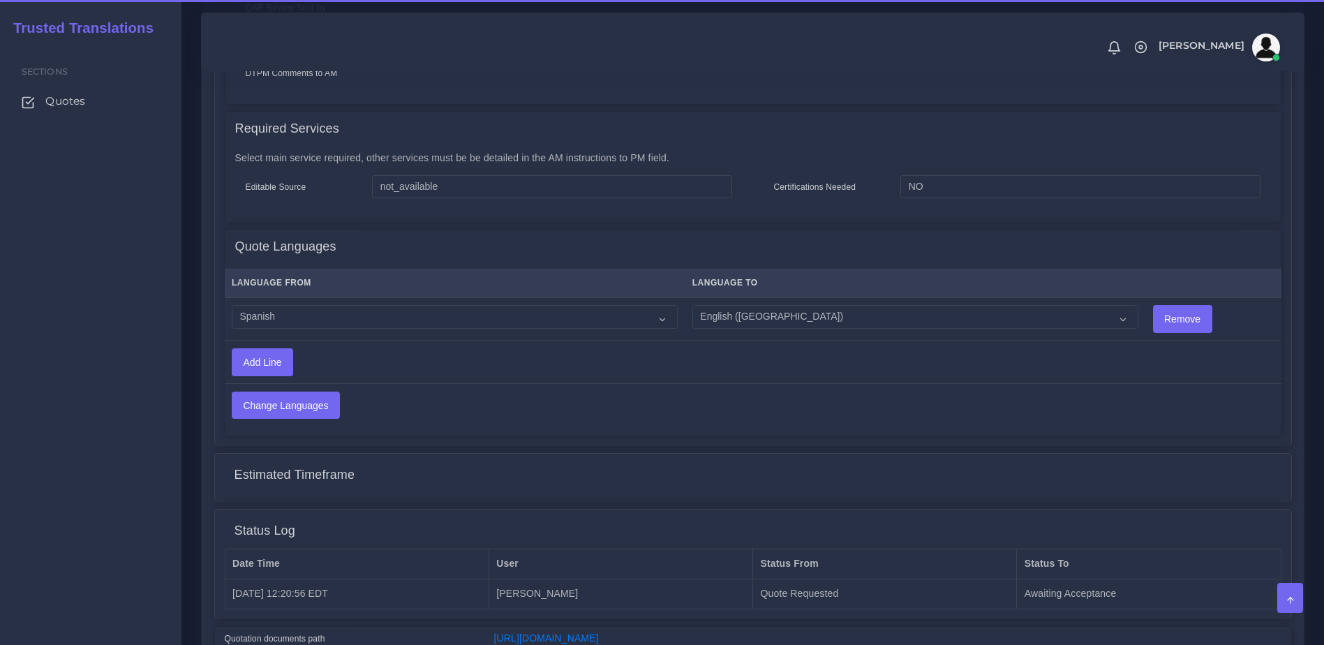
scroll to position [690, 0]
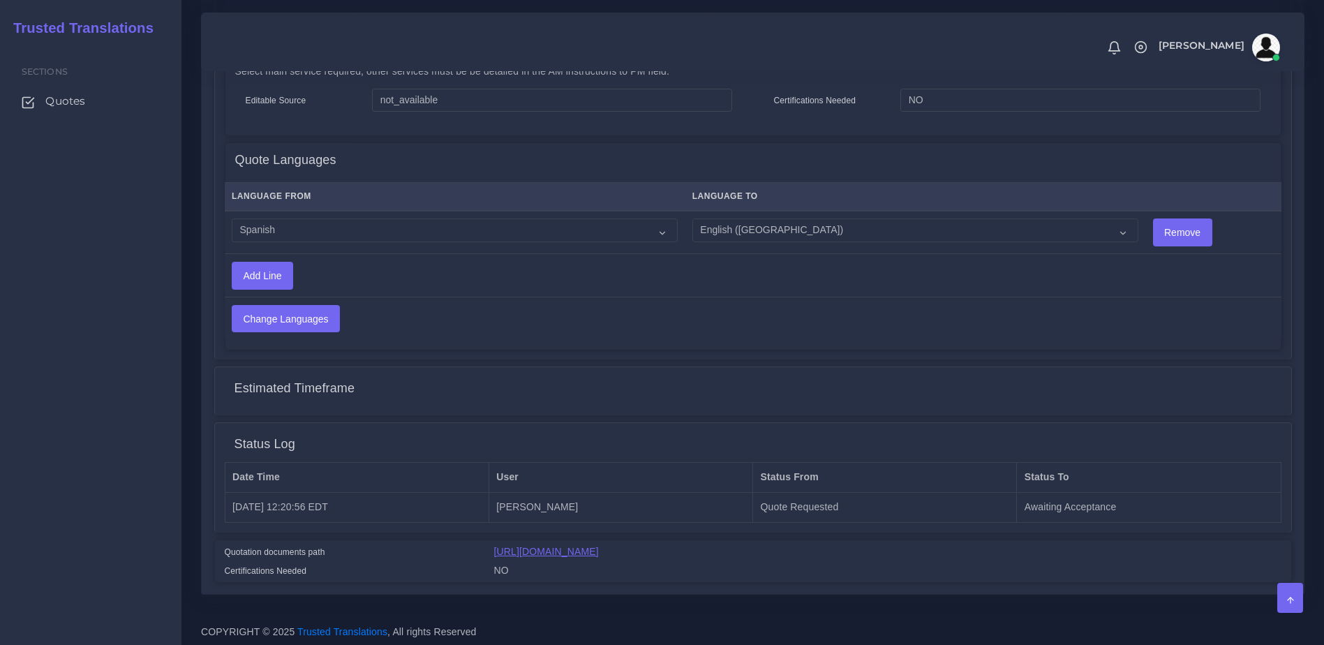
click at [599, 546] on link "[URL][DOMAIN_NAME]" at bounding box center [546, 551] width 105 height 11
click at [389, 218] on select "Acoli Afar Afrikaans Akan Akateko Albanian American Sign Language (ASL) Amharic…" at bounding box center [455, 230] width 446 height 24
select select "15011"
click at [232, 218] on select "Acoli Afar Afrikaans Akan Akateko Albanian American Sign Language (ASL) Amharic…" at bounding box center [455, 230] width 446 height 24
click at [299, 317] on input "Change Languages" at bounding box center [285, 319] width 107 height 27
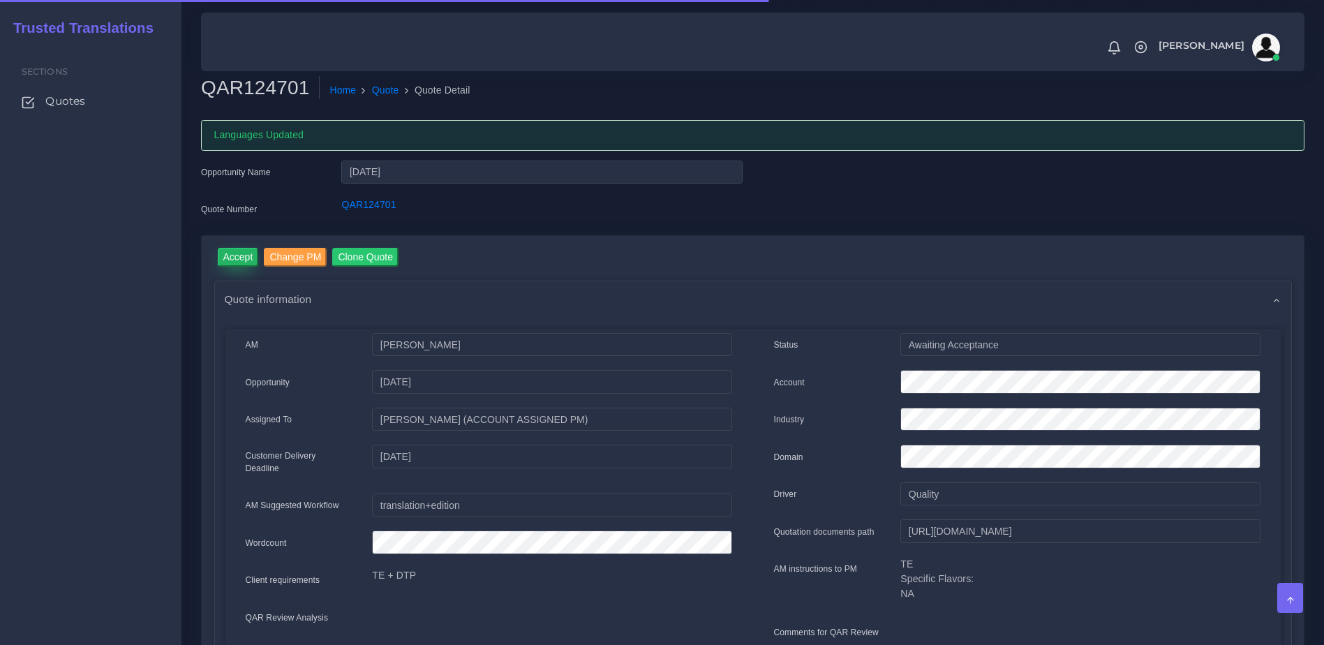
click at [239, 252] on input "Accept" at bounding box center [238, 257] width 41 height 19
click at [391, 262] on button "Prepare Quote" at bounding box center [394, 257] width 75 height 19
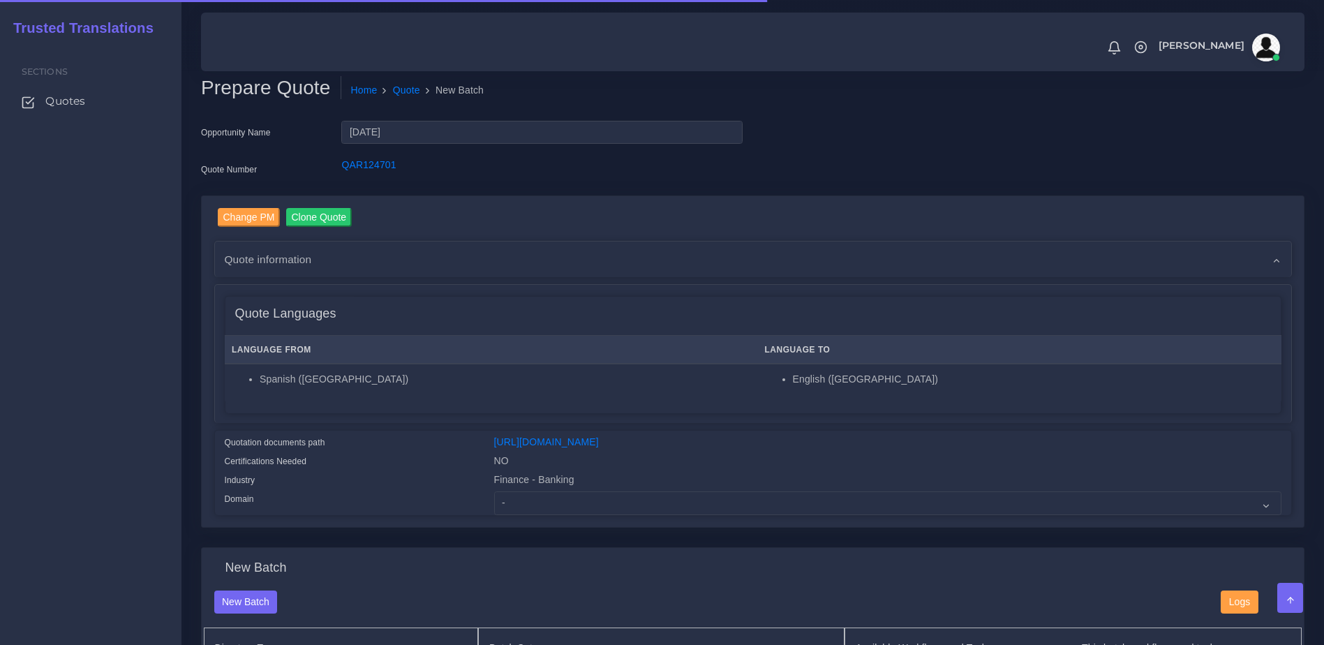
click at [554, 491] on div "Finance - Banking" at bounding box center [888, 481] width 808 height 19
click at [559, 512] on select "- Advertising and Media Agriculture, Forestry and Fishing Architecture, Buildin…" at bounding box center [887, 503] width 787 height 24
click at [433, 508] on div "Domain" at bounding box center [348, 503] width 269 height 24
click at [563, 491] on div "Finance - Banking" at bounding box center [888, 481] width 808 height 19
click at [572, 513] on select "- Advertising and Media Agriculture, Forestry and Fishing Architecture, Buildin…" at bounding box center [887, 503] width 787 height 24
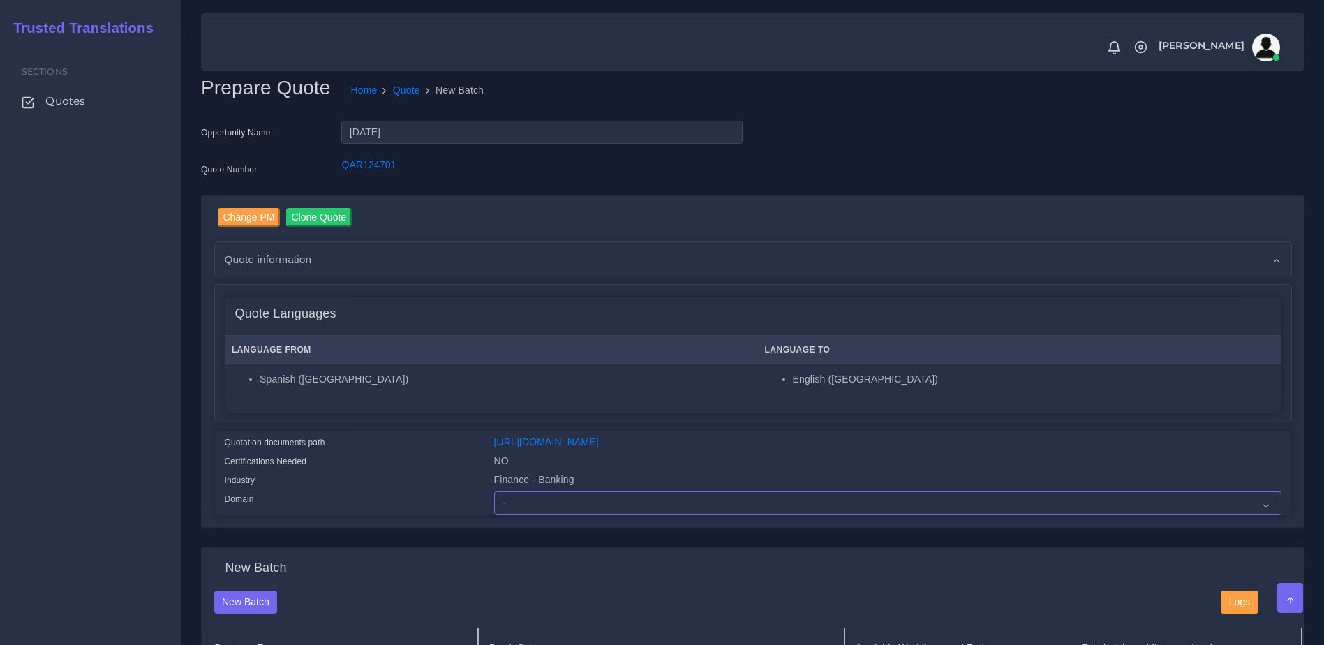
select select "Finance - Banking"
click at [494, 502] on select "- Advertising and Media Agriculture, Forestry and Fishing Architecture, Buildin…" at bounding box center [887, 503] width 787 height 24
click at [436, 439] on div "Quotation documents path" at bounding box center [348, 444] width 269 height 19
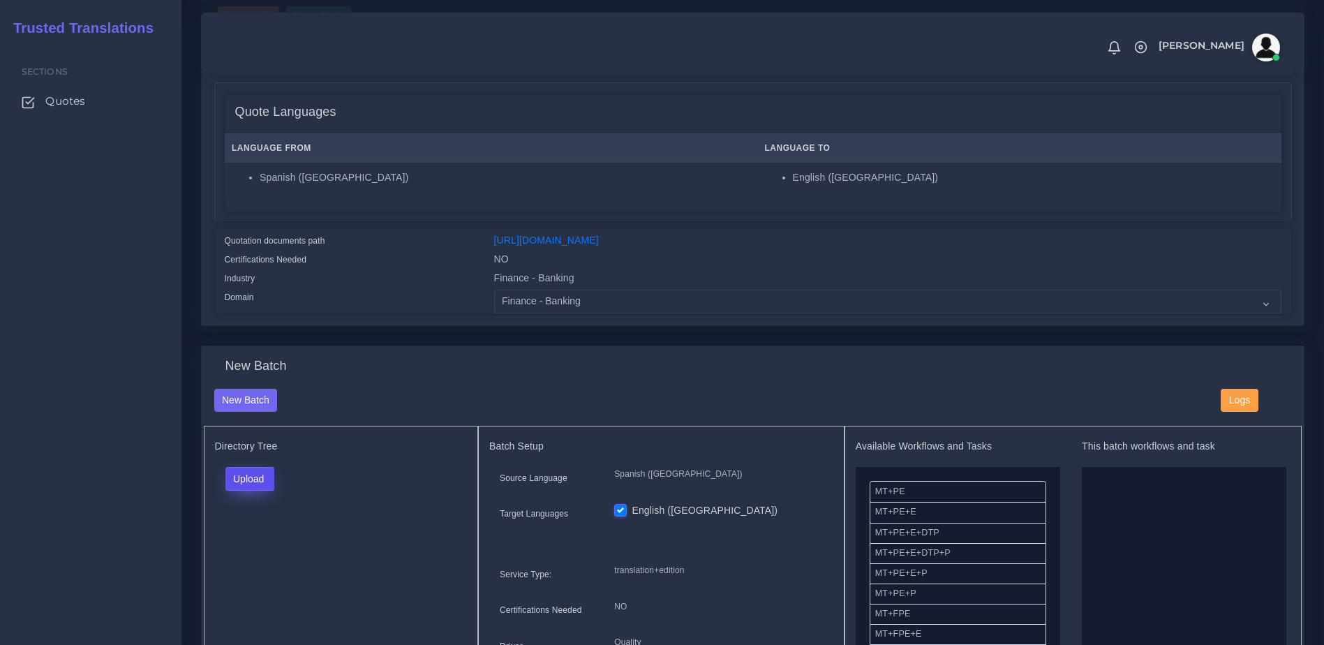
click at [237, 477] on button "Upload" at bounding box center [250, 479] width 50 height 24
click at [260, 538] on label "Files" at bounding box center [274, 531] width 96 height 17
click at [237, 485] on button "Upload" at bounding box center [250, 479] width 50 height 24
click at [255, 538] on label "Files" at bounding box center [274, 531] width 96 height 17
click at [162, 429] on div "Sections Quotes" at bounding box center [90, 344] width 181 height 602
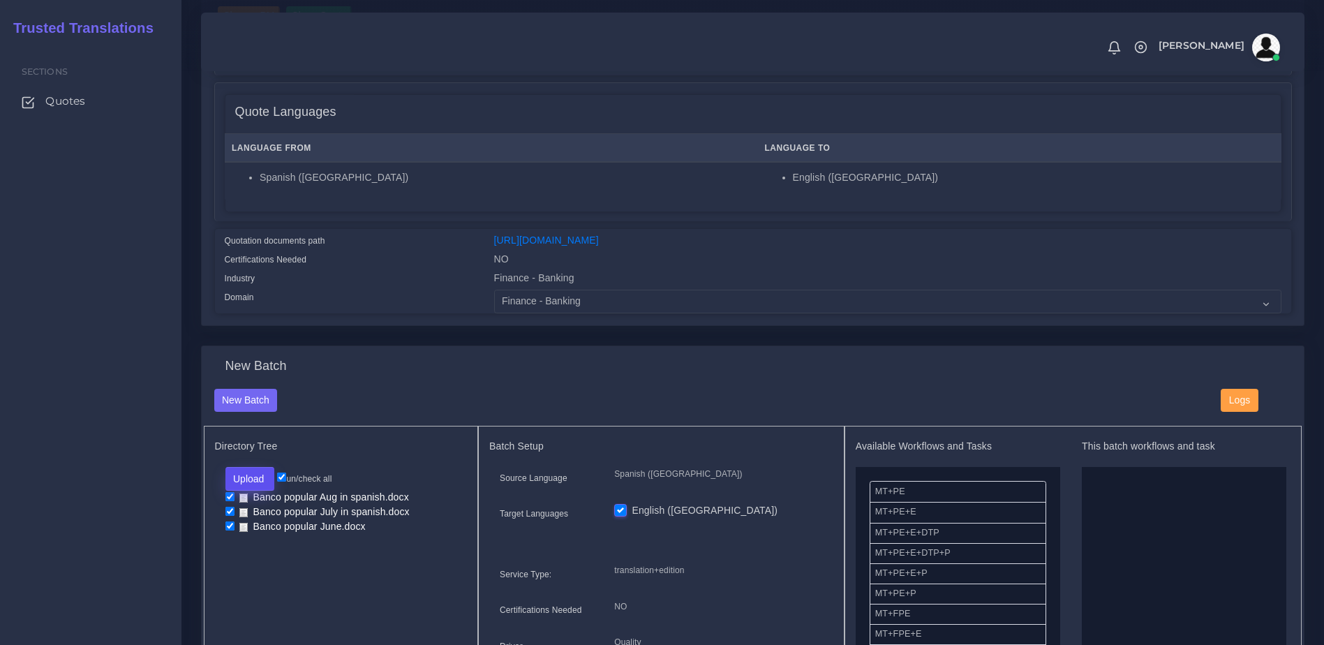
click at [253, 484] on button "Upload" at bounding box center [250, 479] width 50 height 24
click at [266, 541] on label "Files" at bounding box center [274, 531] width 96 height 17
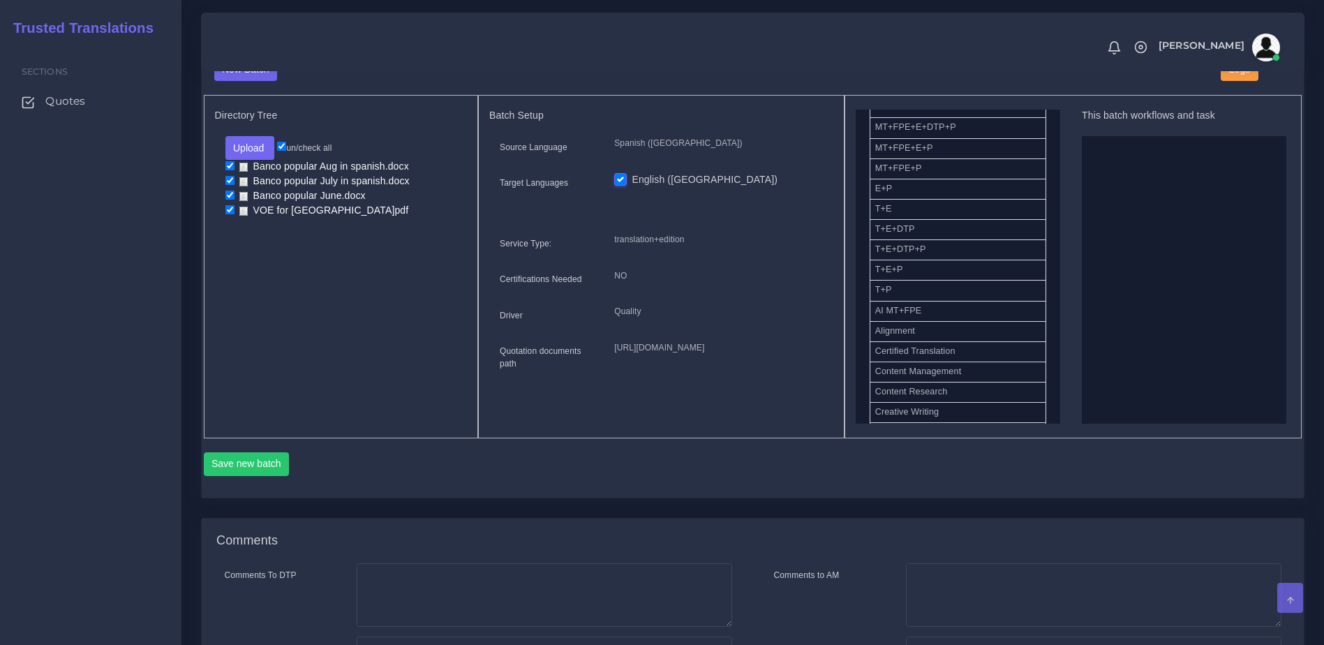
scroll to position [535, 0]
drag, startPoint x: 1061, startPoint y: 261, endPoint x: 1059, endPoint y: 316, distance: 55.2
click at [1059, 316] on div "Available Workflows and Tasks MT+PE MT+PE+E MT+PE+E+DTP MT+PE+E+DTP+P MT+PE+E+P…" at bounding box center [1073, 264] width 435 height 314
drag, startPoint x: 907, startPoint y: 280, endPoint x: 1177, endPoint y: 281, distance: 270.1
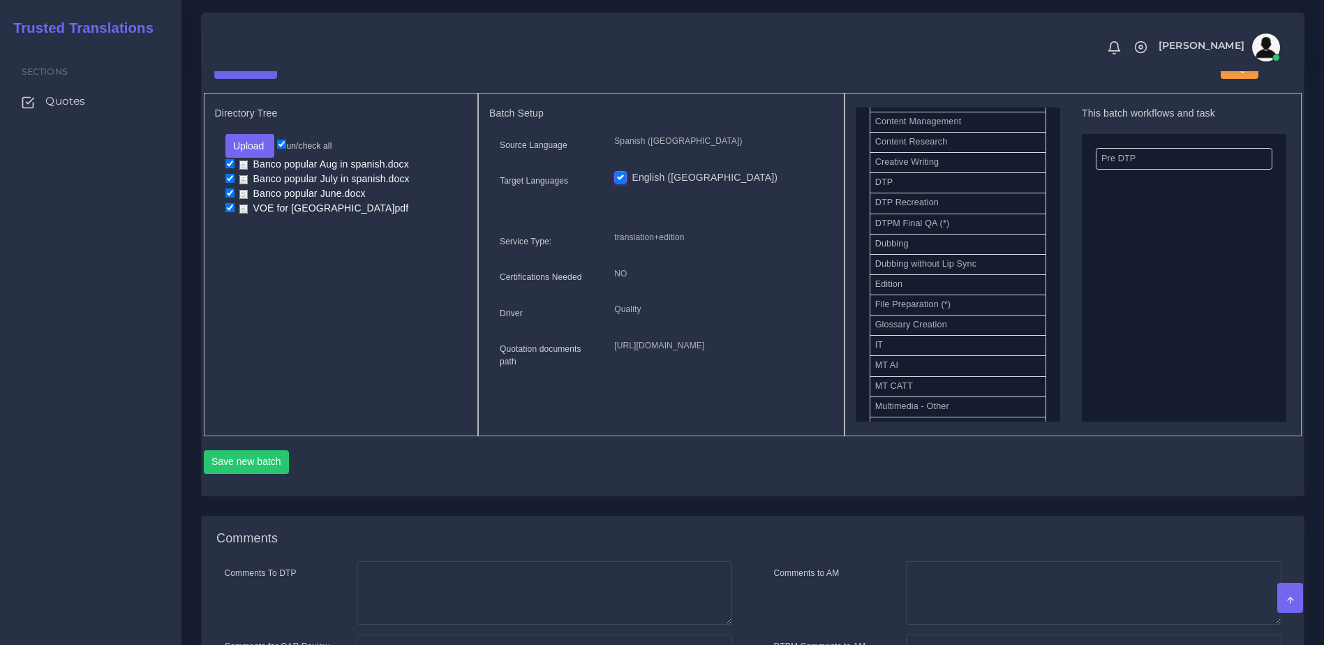
scroll to position [437, 0]
drag, startPoint x: 944, startPoint y: 244, endPoint x: 1073, endPoint y: 257, distance: 129.8
drag, startPoint x: 962, startPoint y: 241, endPoint x: 1184, endPoint y: 247, distance: 222.0
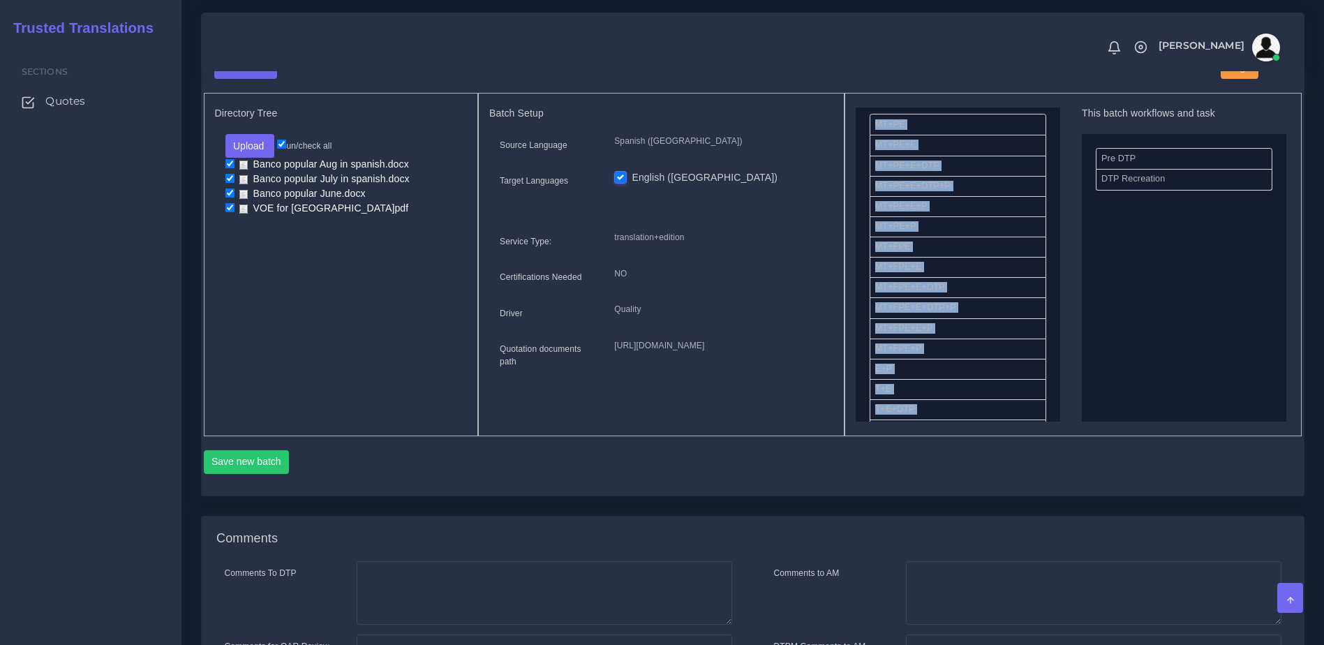
scroll to position [31, 0]
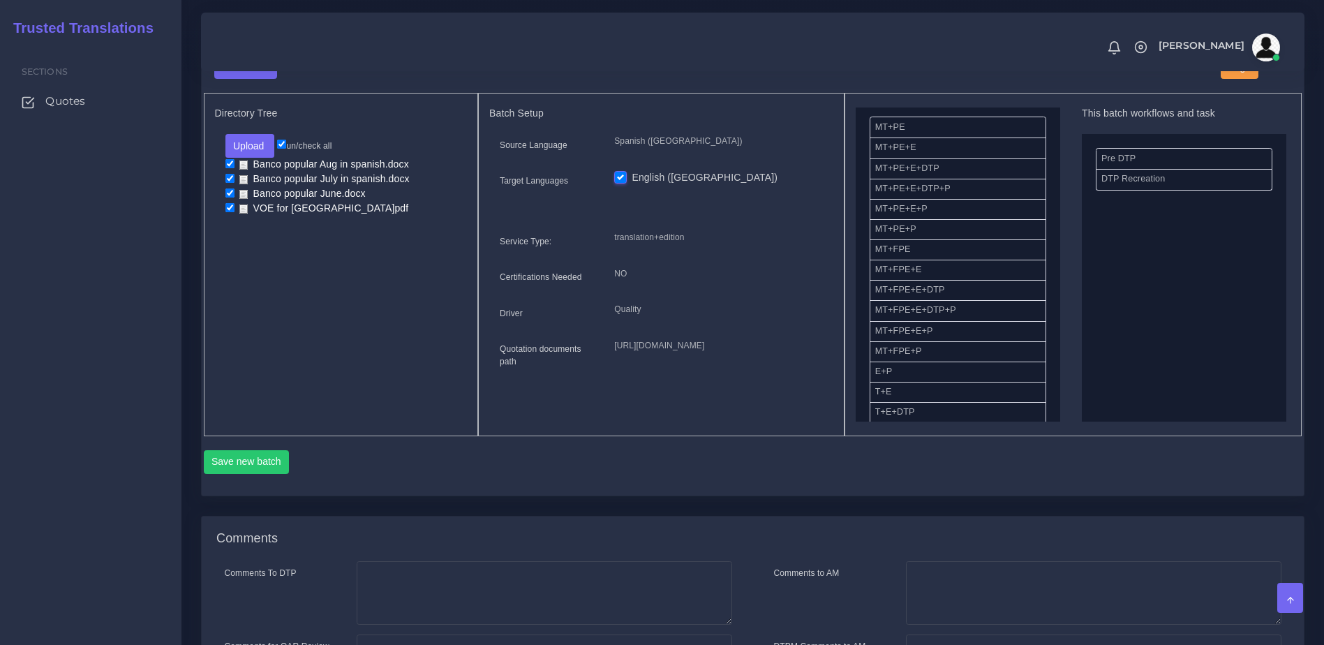
click at [815, 245] on p "translation+edition" at bounding box center [718, 237] width 208 height 15
drag, startPoint x: 917, startPoint y: 264, endPoint x: 1099, endPoint y: 257, distance: 181.6
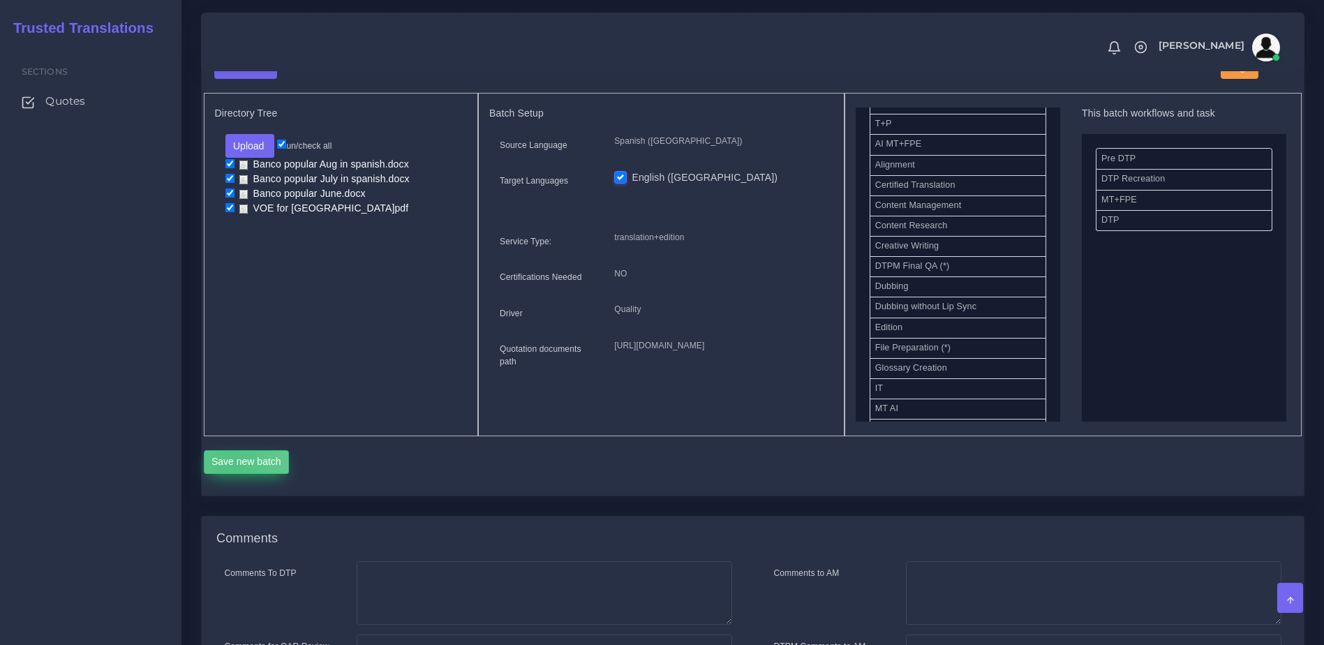
click at [232, 474] on button "Save new batch" at bounding box center [247, 462] width 86 height 24
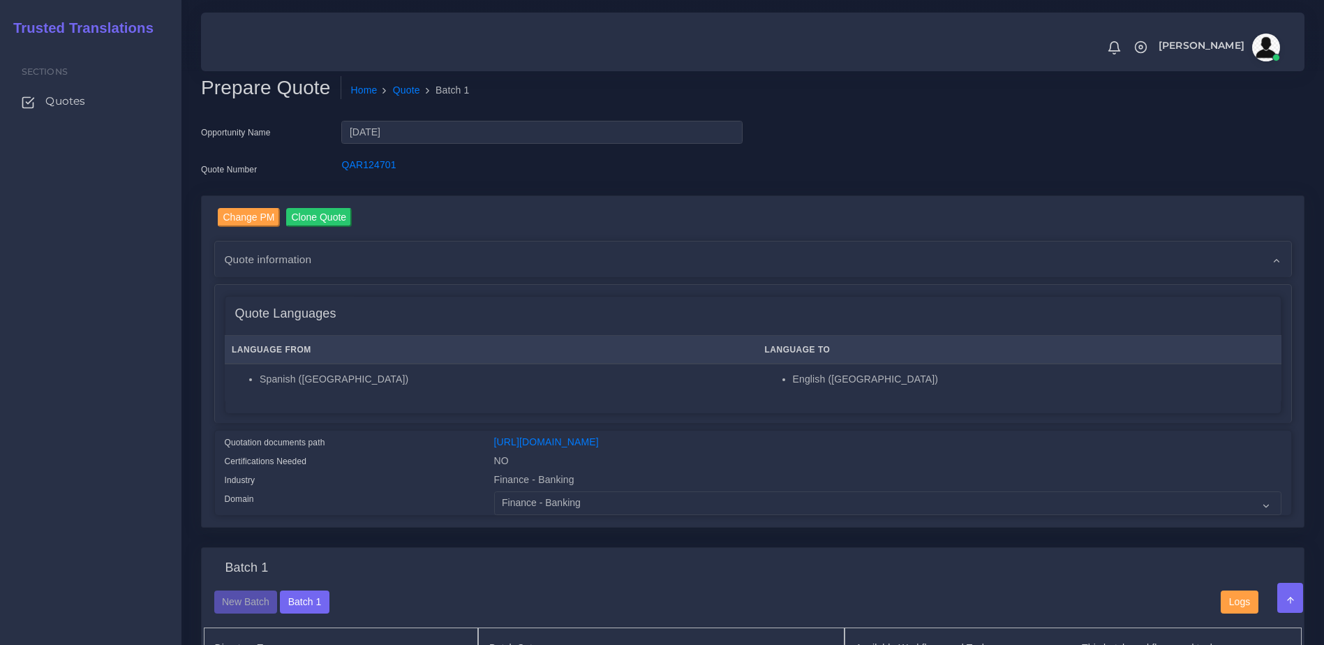
click at [84, 442] on div "Sections Quotes" at bounding box center [90, 344] width 181 height 602
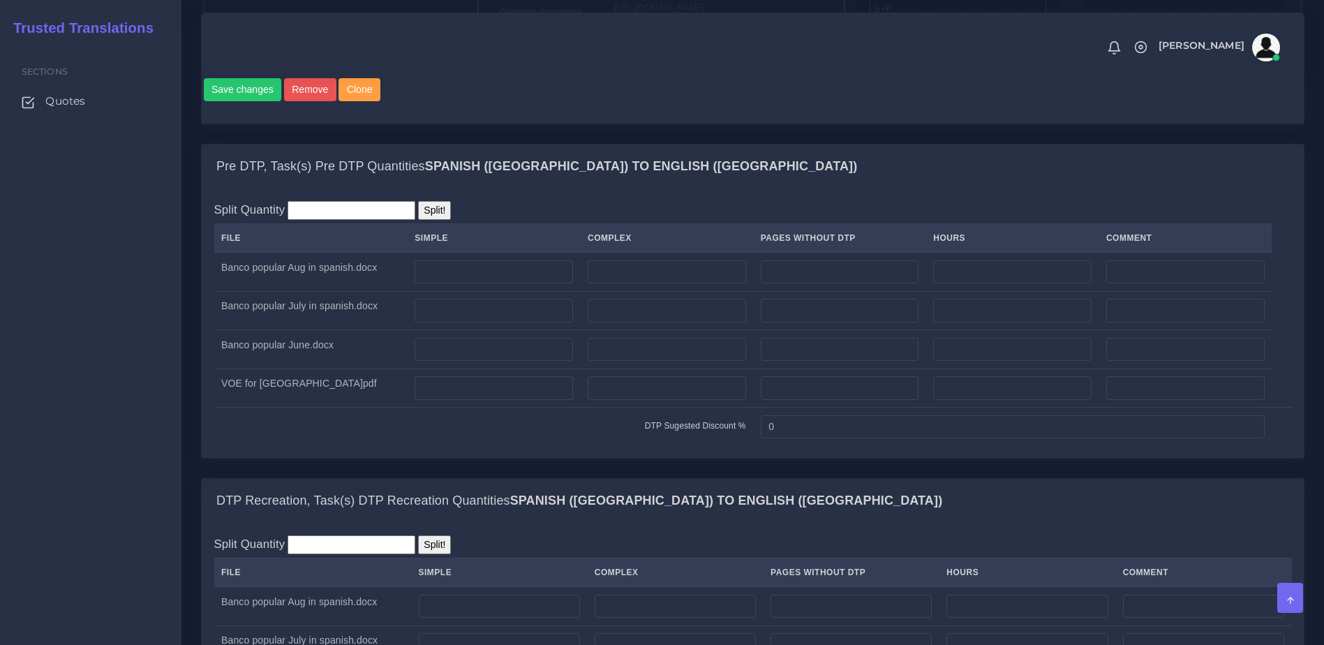
scroll to position [956, 0]
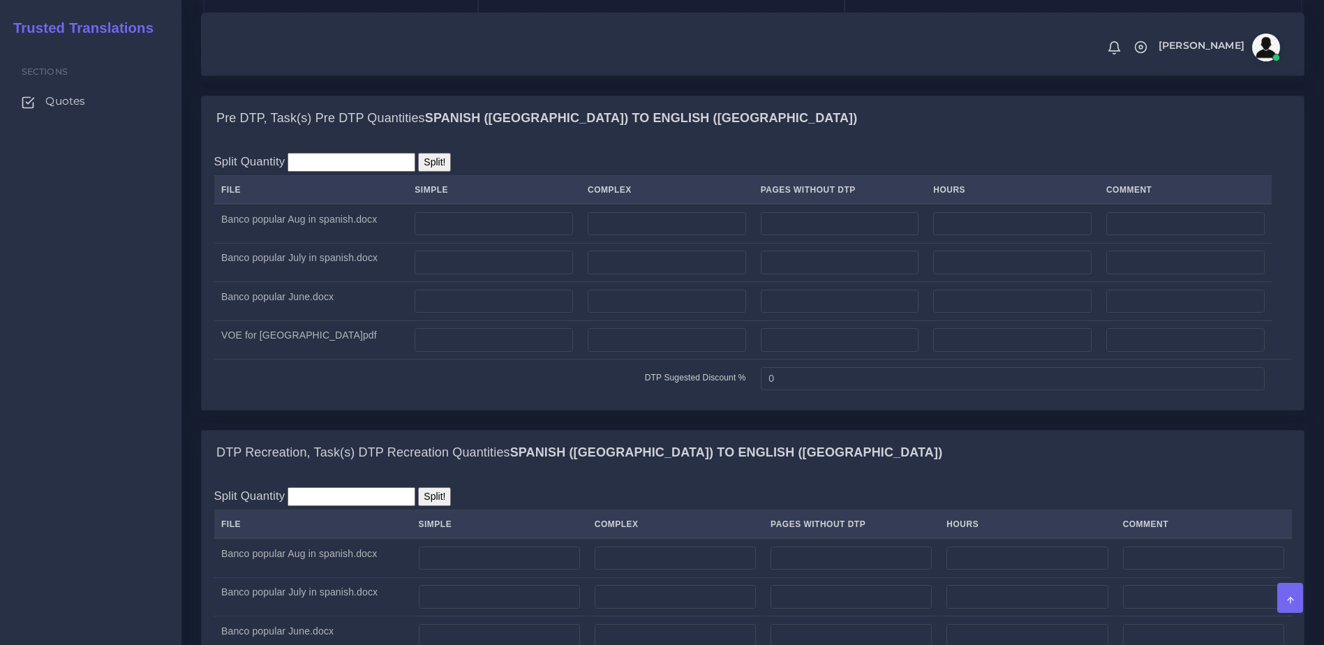
drag, startPoint x: 142, startPoint y: 350, endPoint x: 159, endPoint y: 345, distance: 17.4
click at [142, 350] on div "Sections Quotes" at bounding box center [90, 344] width 181 height 602
click at [658, 236] on input "number" at bounding box center [667, 224] width 158 height 24
type input "5"
click at [684, 274] on input "number" at bounding box center [667, 263] width 158 height 24
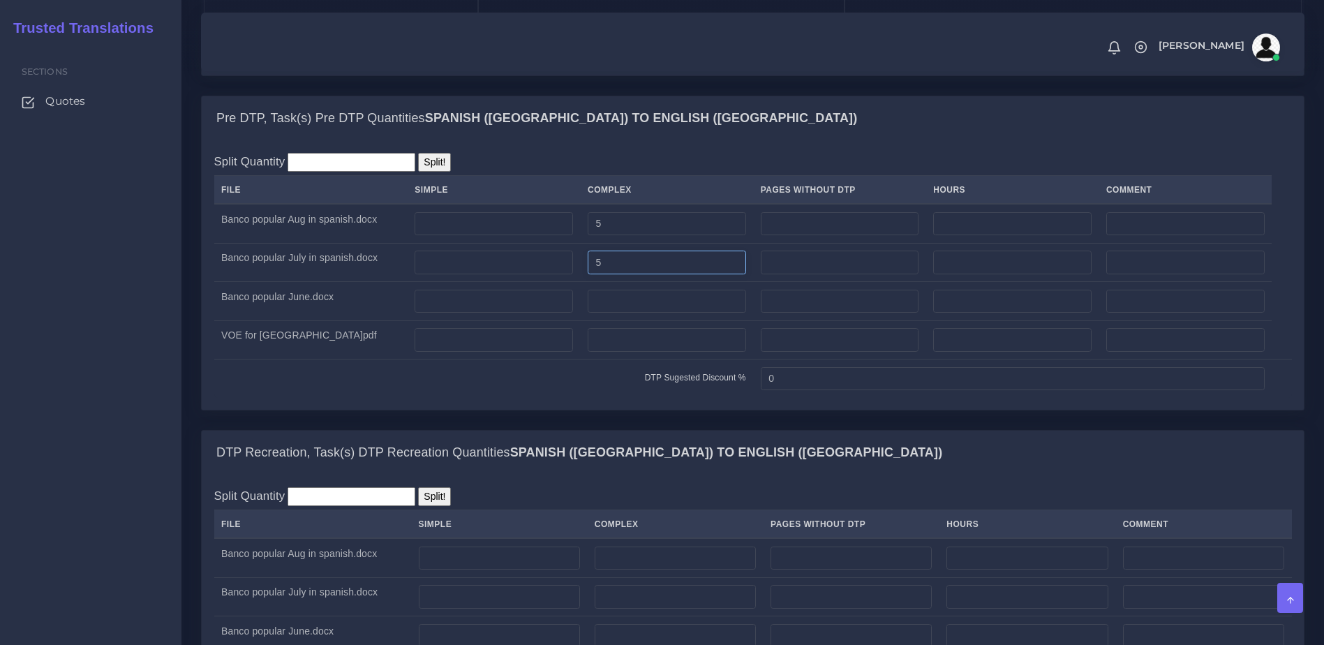
type input "5"
click at [655, 313] on input "number" at bounding box center [667, 302] width 158 height 24
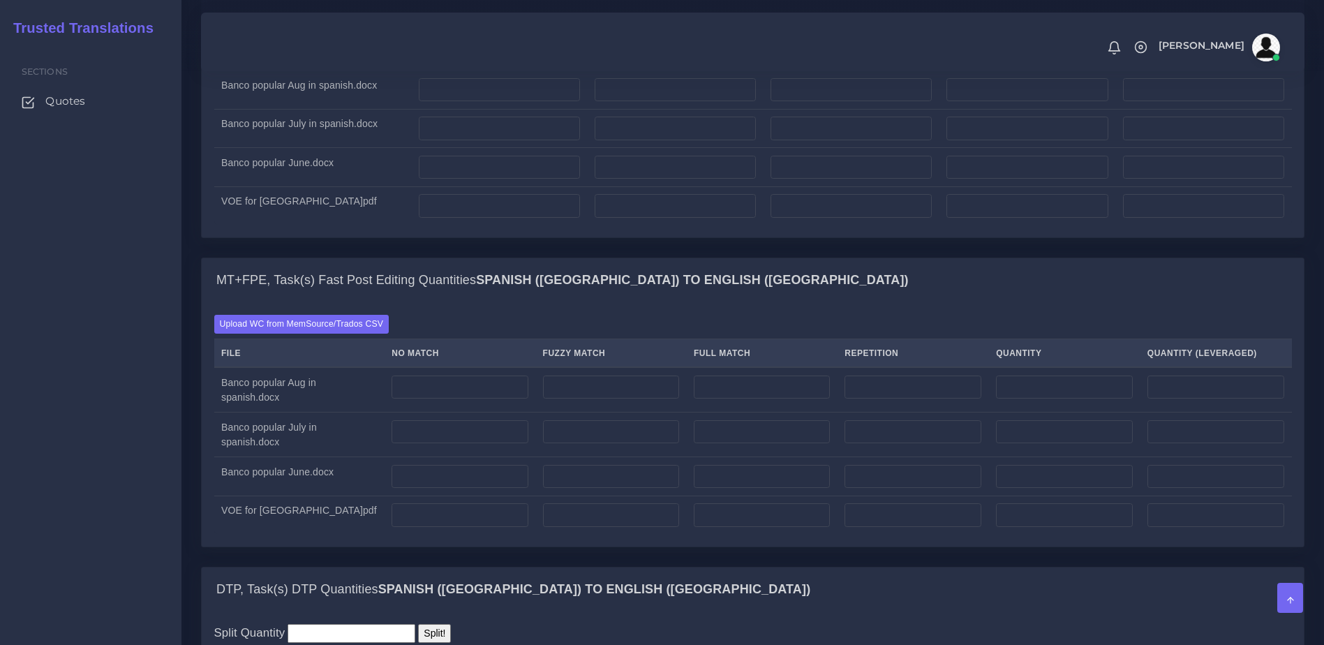
scroll to position [1429, 0]
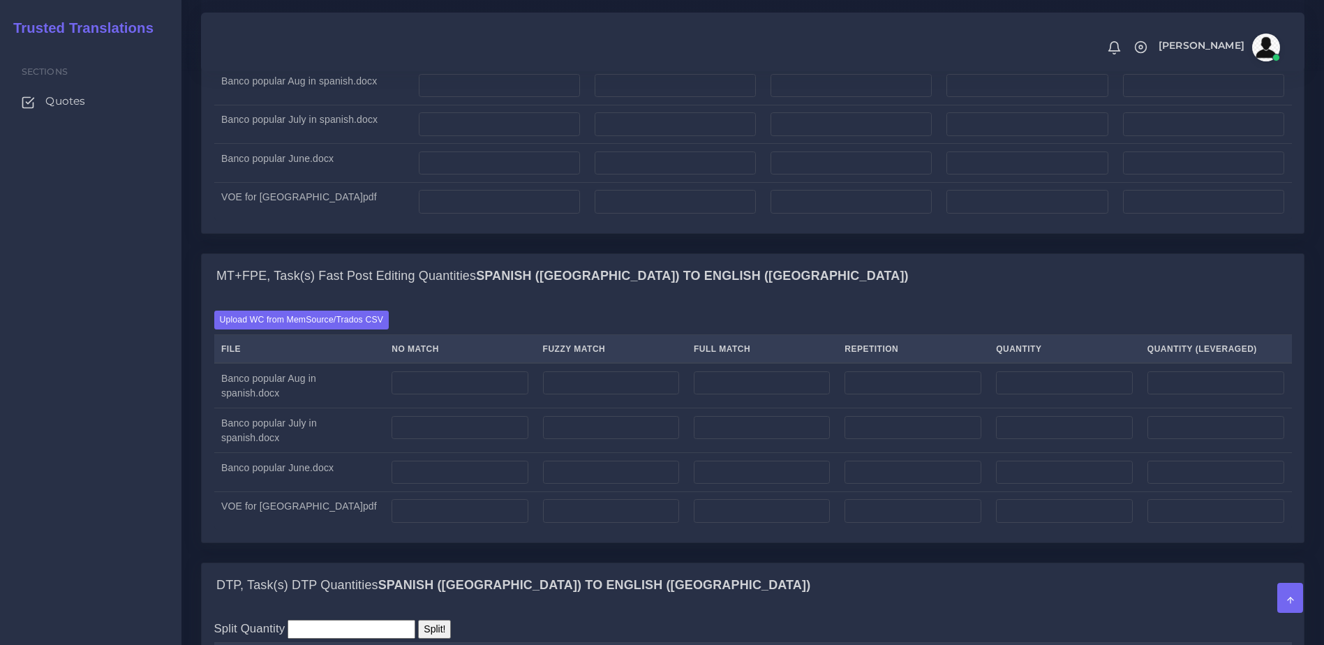
type input "4"
click at [685, 214] on input "number" at bounding box center [675, 202] width 161 height 24
click at [714, 299] on div "MT+FPE, Task(s) Fast Post Editing Quantities Spanish (US) TO English (US)" at bounding box center [753, 276] width 1102 height 45
drag, startPoint x: 646, startPoint y: 267, endPoint x: 593, endPoint y: 267, distance: 52.3
click at [593, 221] on tr "VOE for HOSPITAL MENONITA CAGUAS.pdf 4" at bounding box center [753, 201] width 1078 height 38
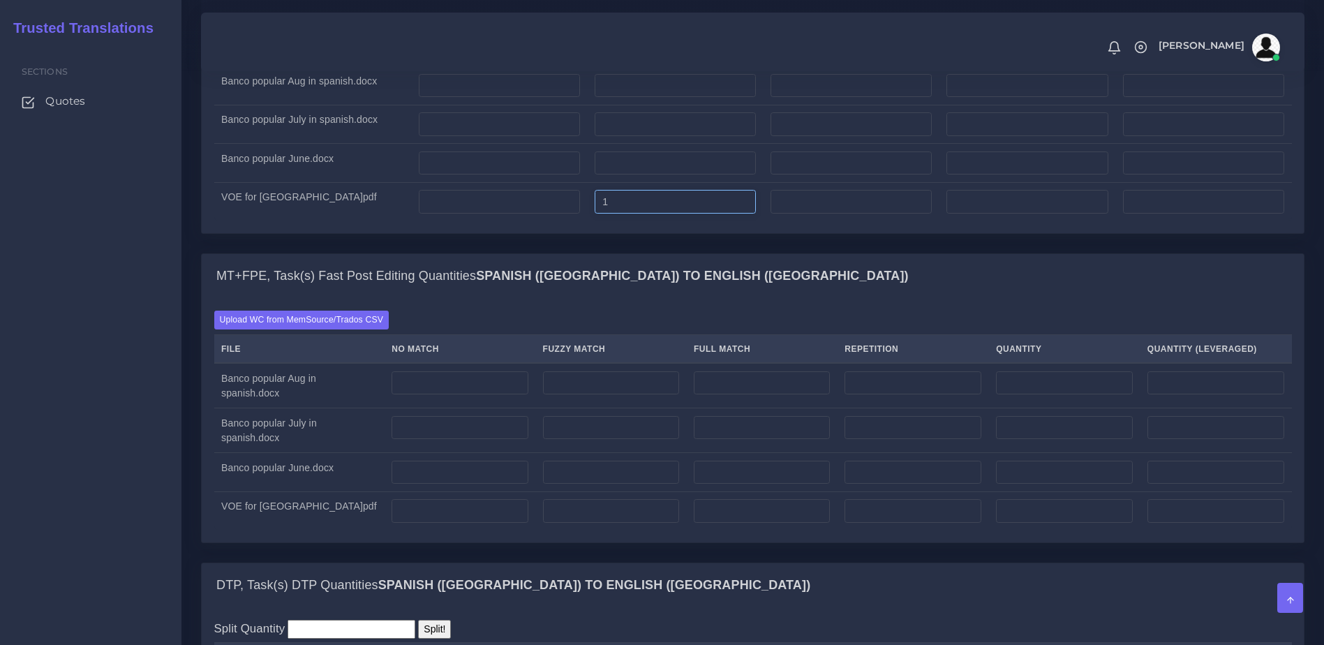
type input "1"
click at [738, 299] on div "MT+FPE, Task(s) Fast Post Editing Quantities Spanish (US) TO English (US)" at bounding box center [753, 276] width 1102 height 45
click at [500, 523] on input "number" at bounding box center [460, 511] width 136 height 24
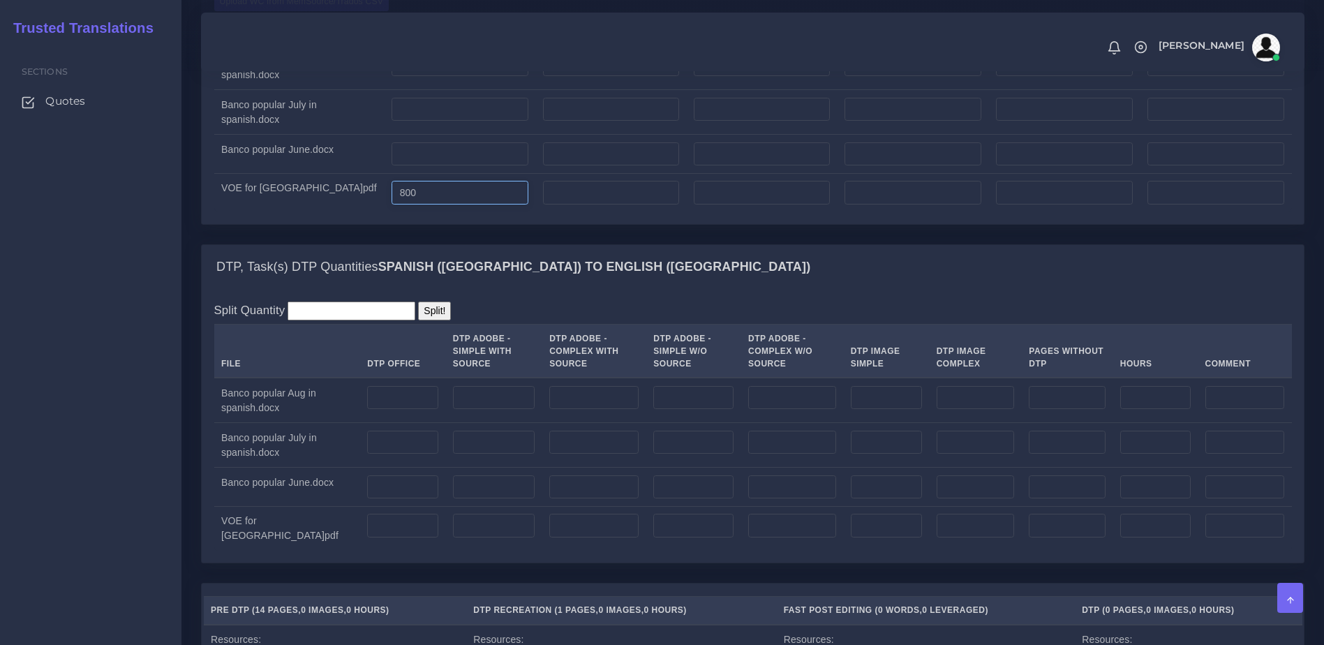
scroll to position [1787, 0]
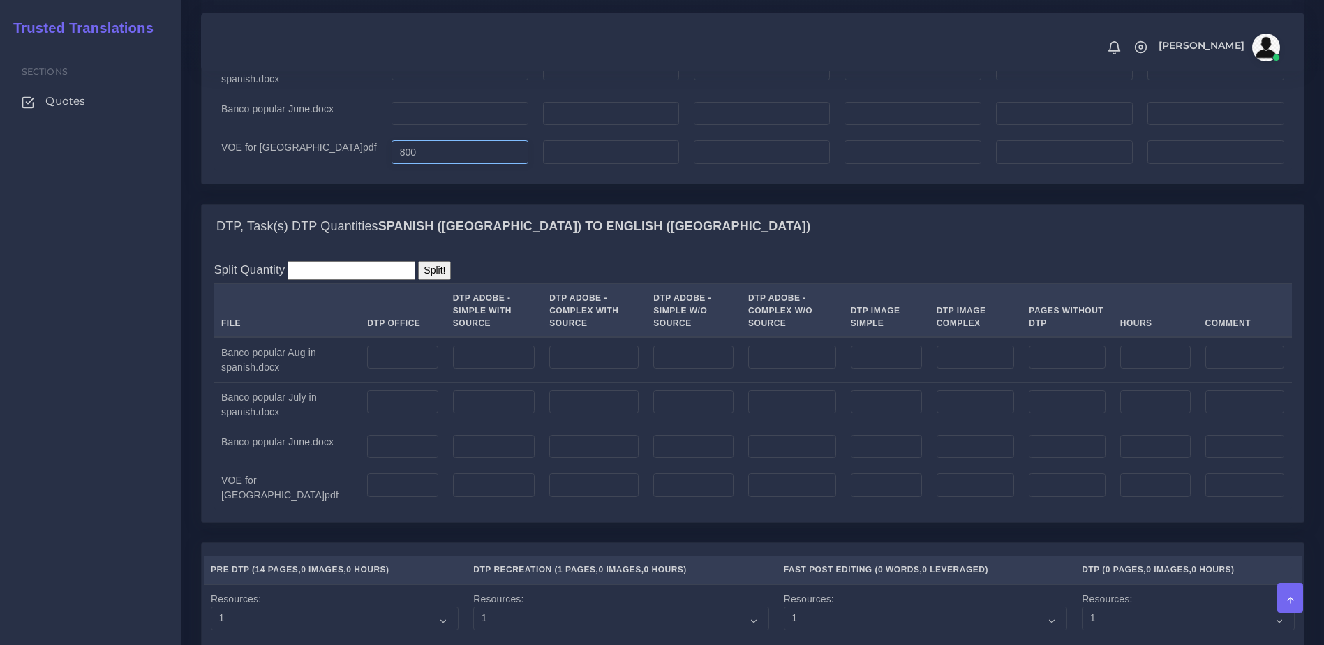
type input "800"
click at [414, 369] on input "number" at bounding box center [402, 357] width 71 height 24
drag, startPoint x: 394, startPoint y: 544, endPoint x: 392, endPoint y: 530, distance: 14.2
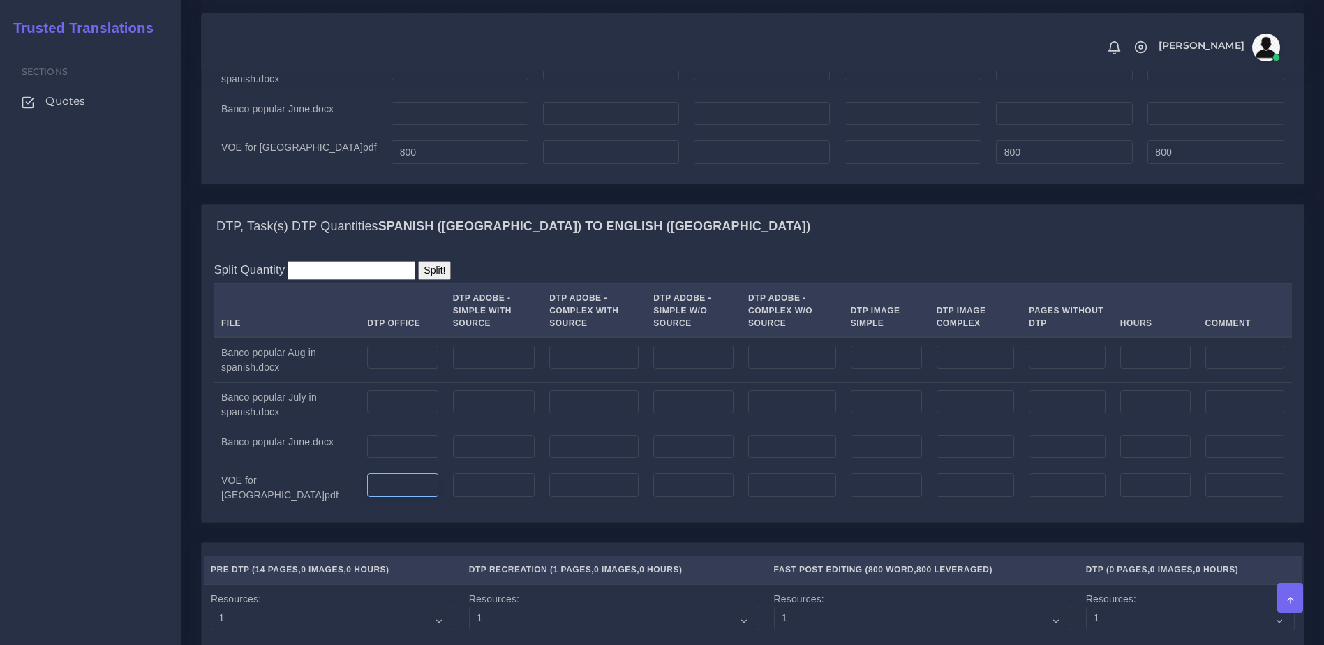
click at [393, 510] on td at bounding box center [403, 488] width 86 height 45
click at [392, 497] on input "number" at bounding box center [402, 485] width 71 height 24
type input "0"
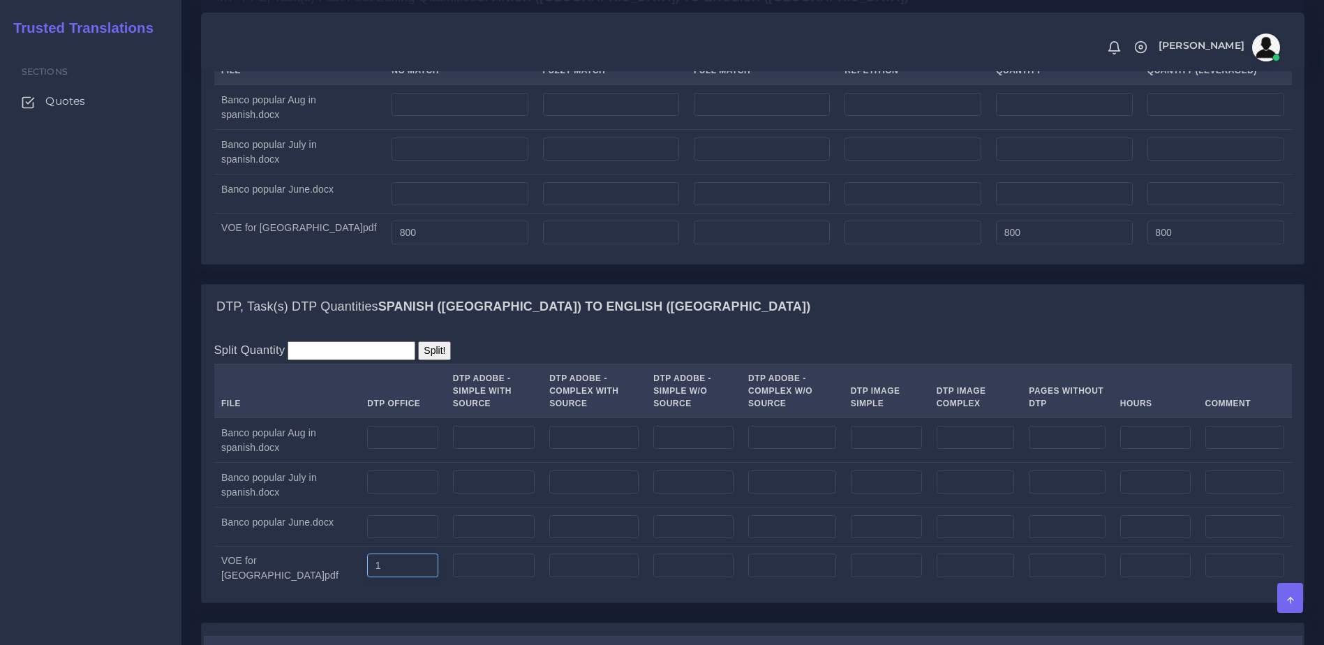
scroll to position [1736, 0]
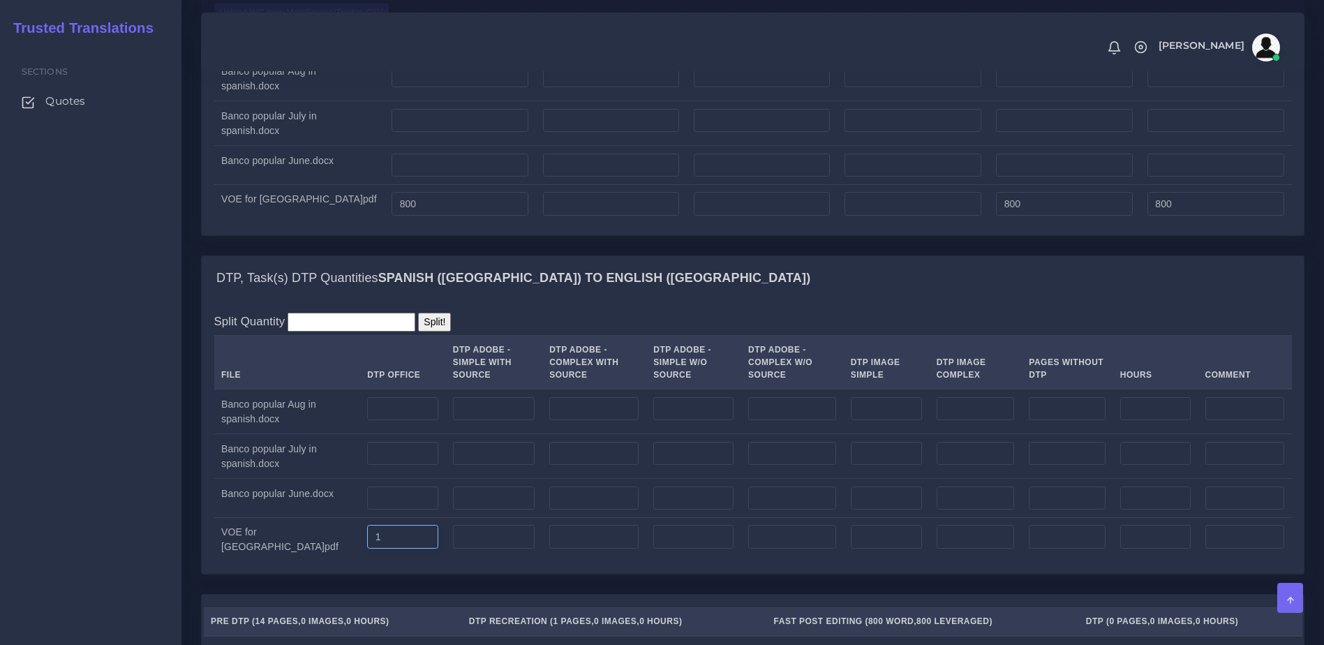
type input "1"
click at [373, 510] on input "number" at bounding box center [402, 498] width 71 height 24
type input "4"
click at [381, 466] on input "number" at bounding box center [402, 454] width 71 height 24
type input "5"
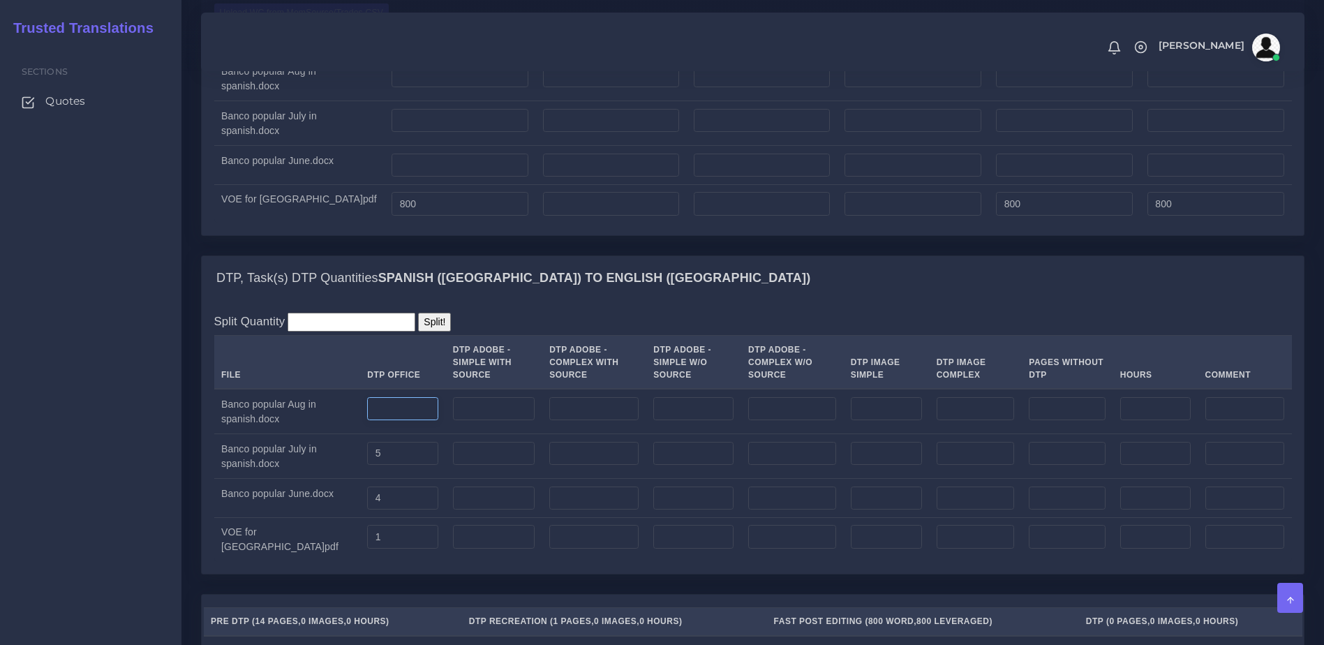
click at [396, 421] on input "number" at bounding box center [402, 409] width 71 height 24
type input "4"
type input "5"
click at [525, 479] on td at bounding box center [493, 456] width 96 height 45
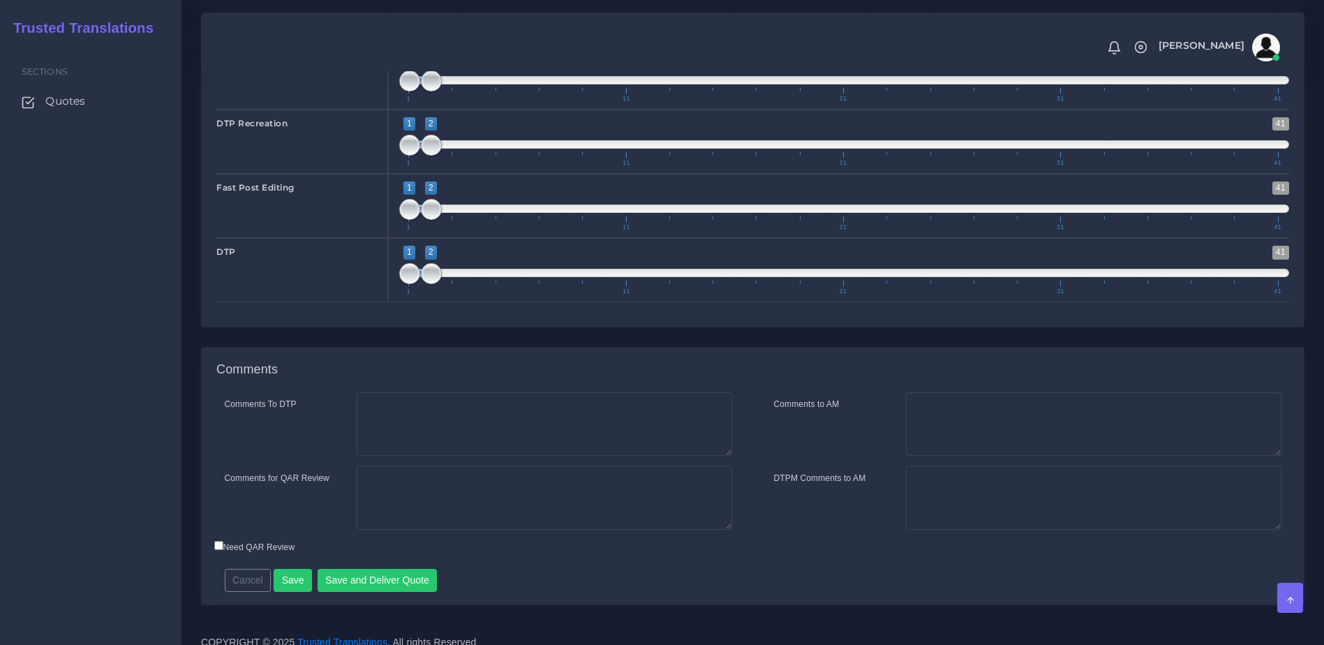
scroll to position [2571, 0]
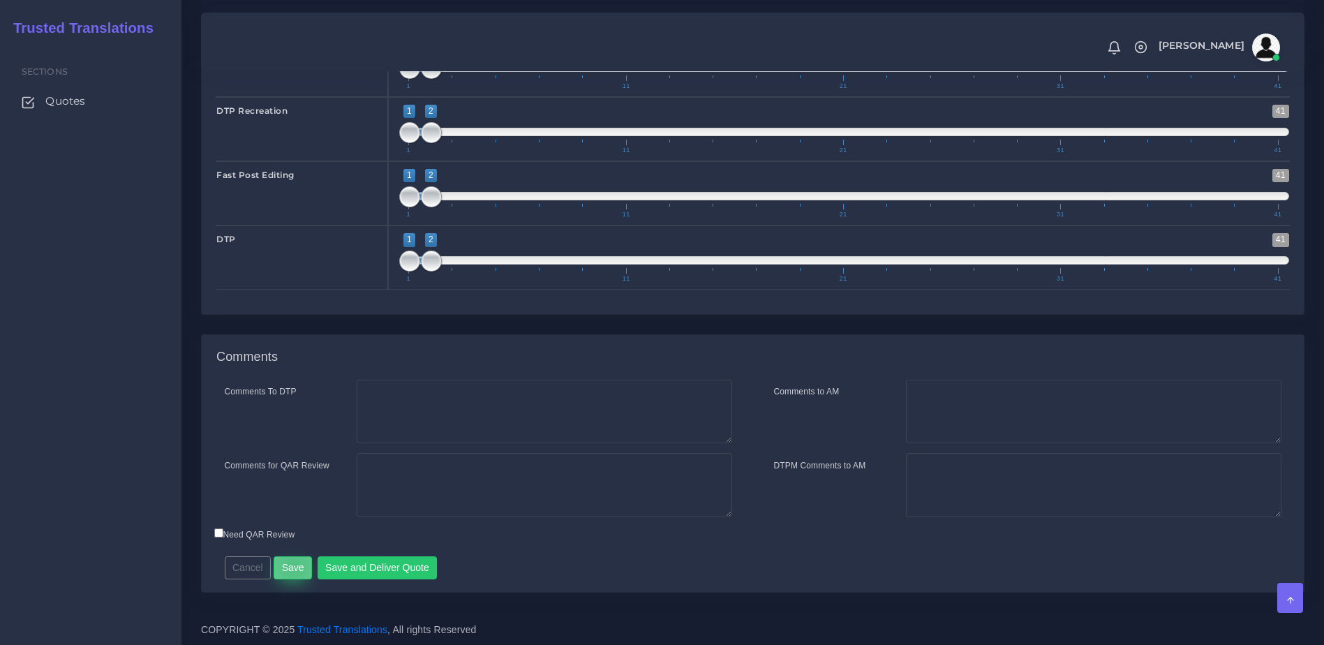
click at [291, 567] on button "Save" at bounding box center [293, 568] width 38 height 24
click at [724, 378] on div "Comments" at bounding box center [753, 357] width 1102 height 45
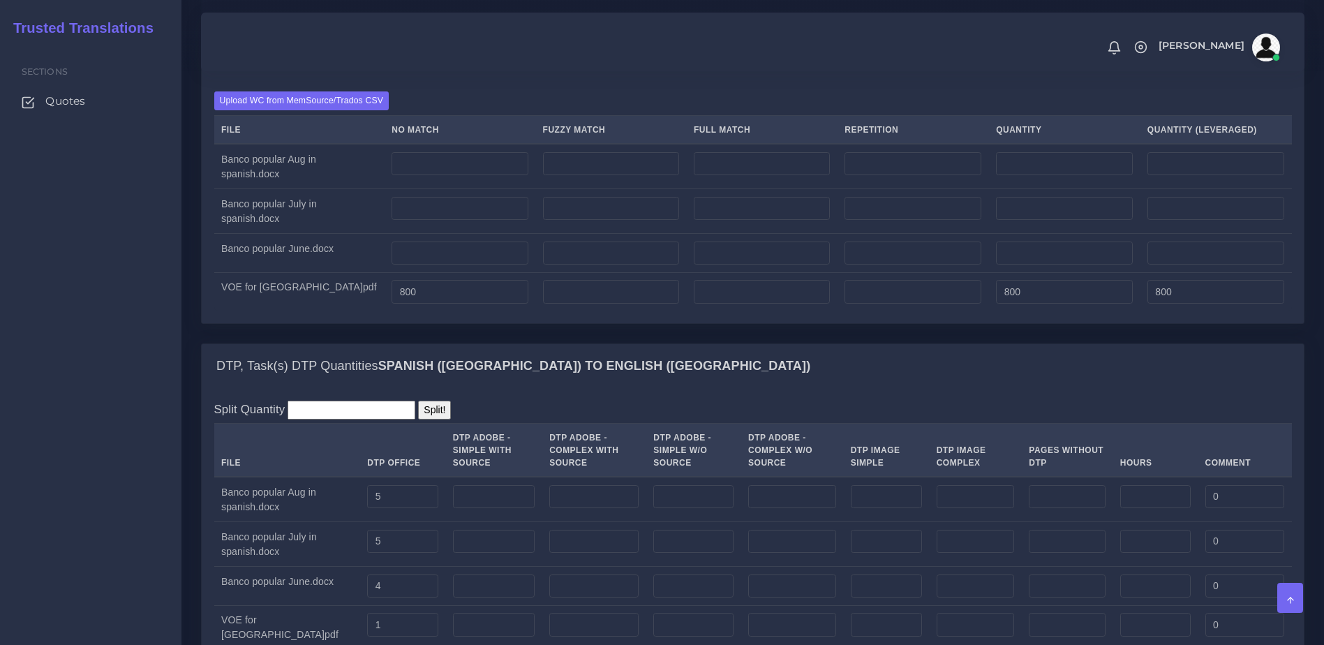
scroll to position [1676, 0]
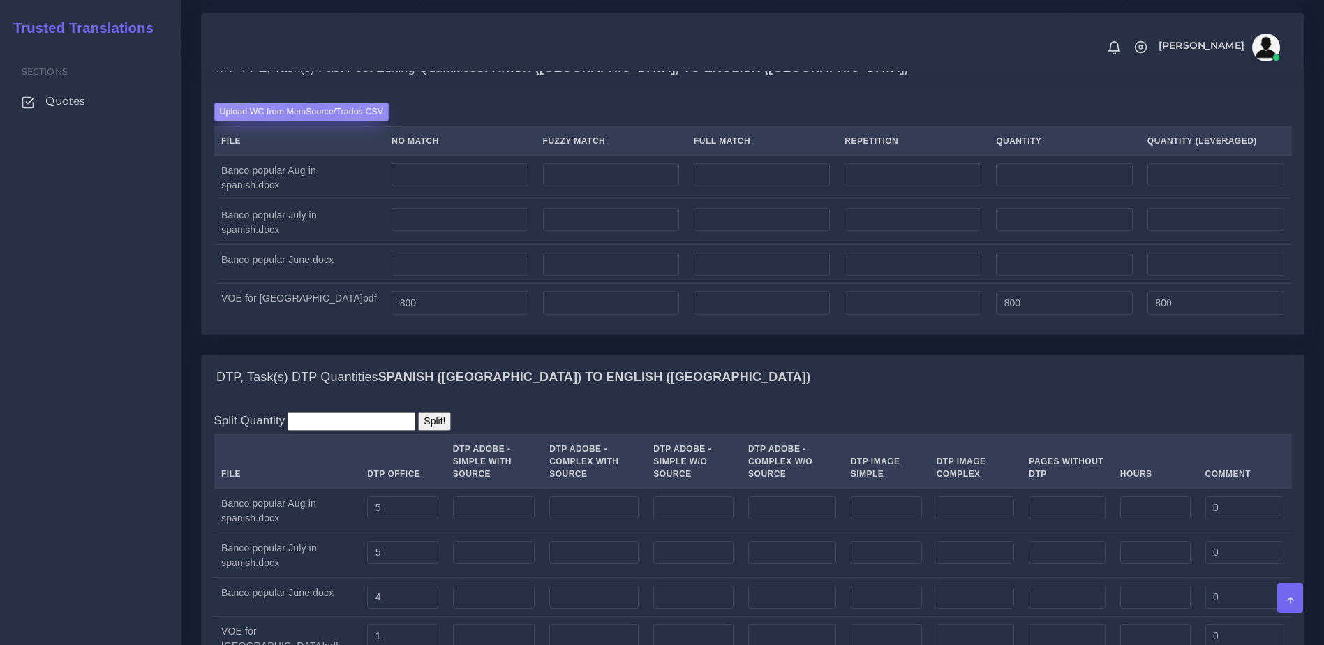
click at [313, 121] on label "Upload WC from MemSource/Trados CSV" at bounding box center [301, 112] width 175 height 19
click at [0, 0] on input "Upload WC from MemSource/Trados CSV" at bounding box center [0, 0] width 0 height 0
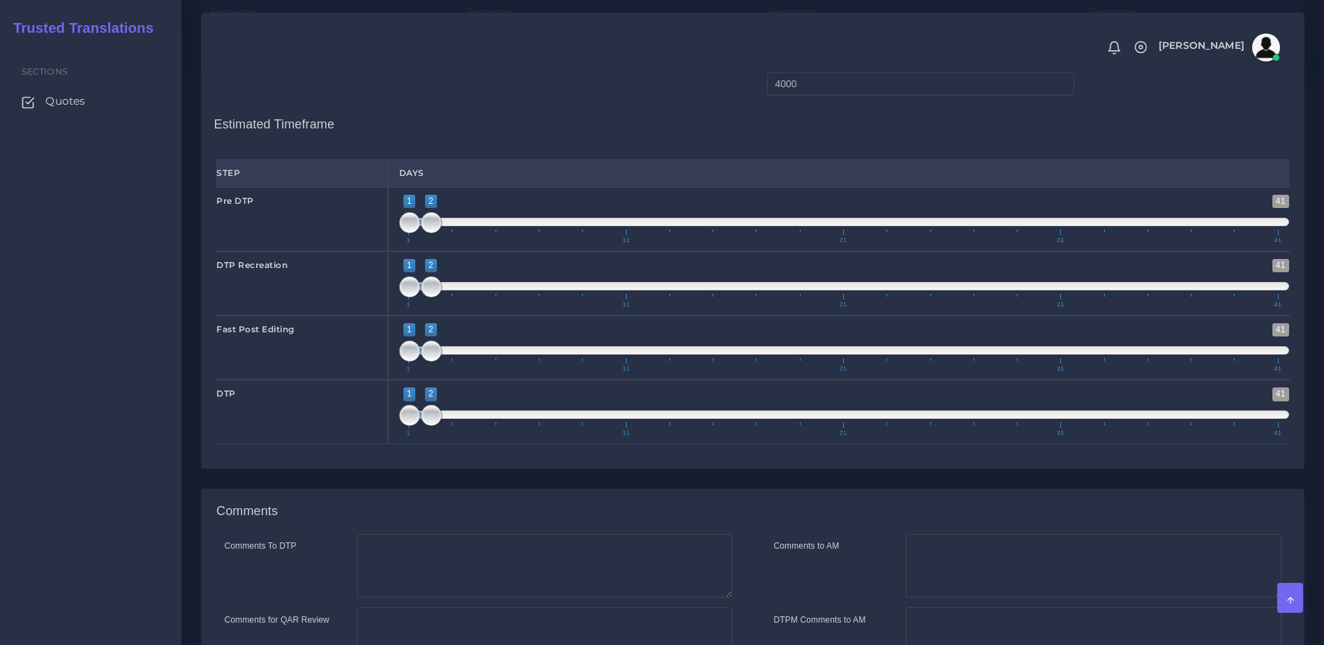
scroll to position [2452, 0]
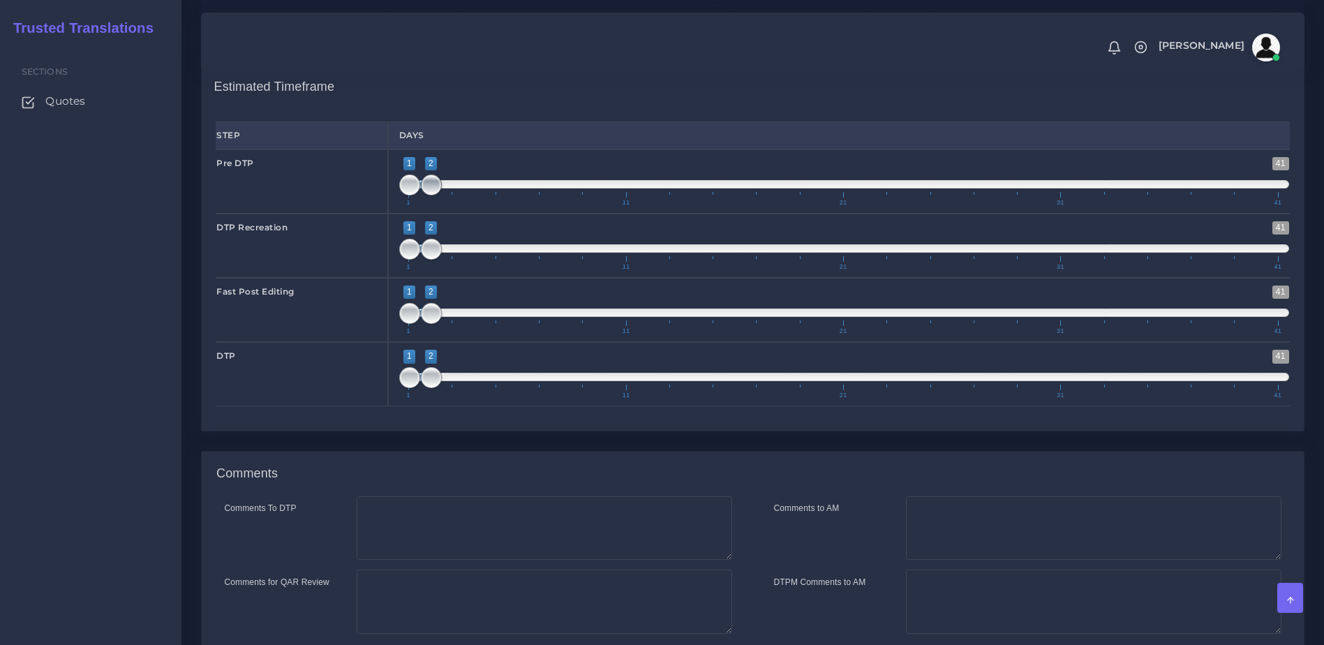
type input "1;1"
drag, startPoint x: 430, startPoint y: 232, endPoint x: 414, endPoint y: 232, distance: 16.1
click at [414, 195] on span at bounding box center [409, 184] width 21 height 21
type input "1;1"
drag, startPoint x: 437, startPoint y: 290, endPoint x: 411, endPoint y: 290, distance: 25.8
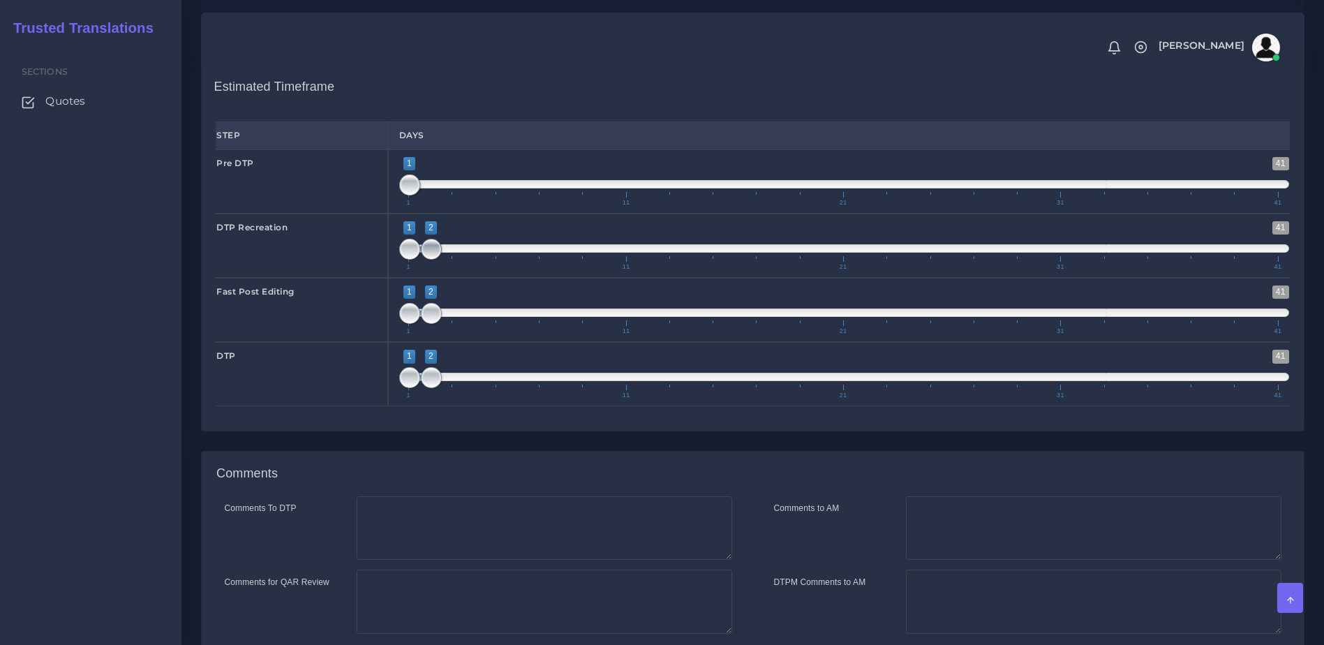
click at [421, 260] on span at bounding box center [431, 249] width 21 height 21
type input "1;4"
drag, startPoint x: 431, startPoint y: 357, endPoint x: 479, endPoint y: 358, distance: 48.9
click at [479, 324] on span at bounding box center [474, 313] width 21 height 21
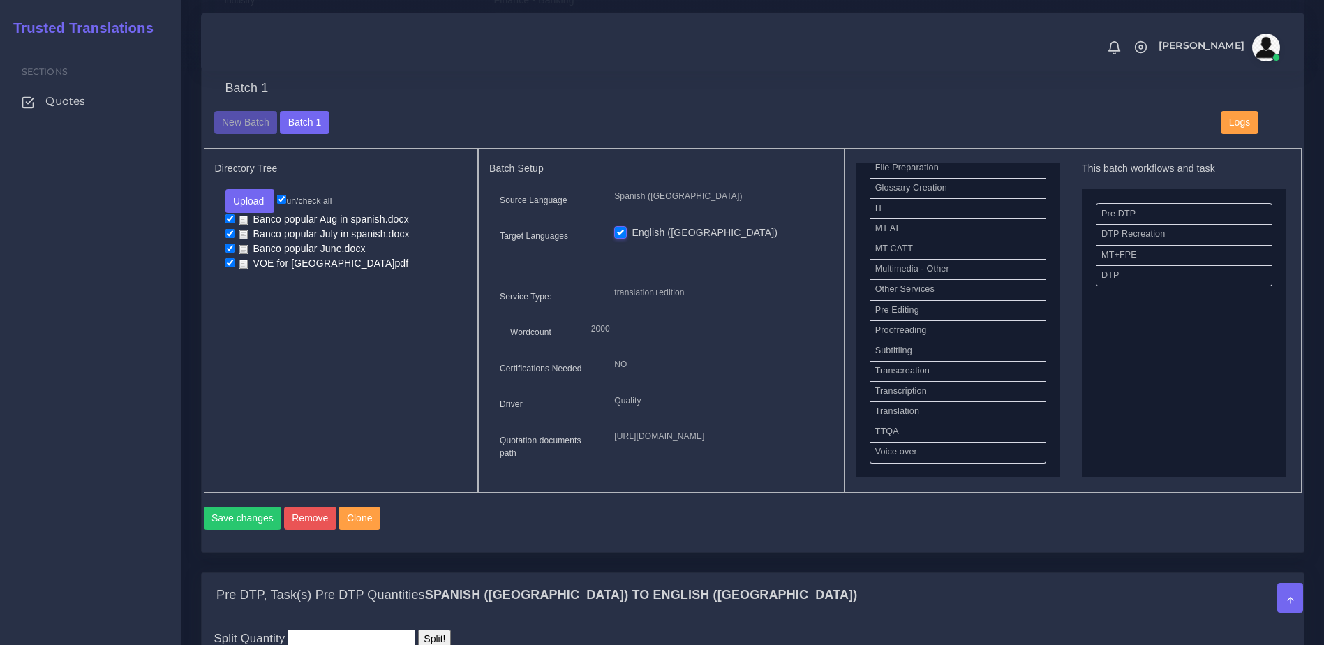
scroll to position [575, 0]
drag, startPoint x: 925, startPoint y: 327, endPoint x: 1156, endPoint y: 258, distance: 241.6
click at [222, 530] on button "Save changes" at bounding box center [243, 519] width 78 height 24
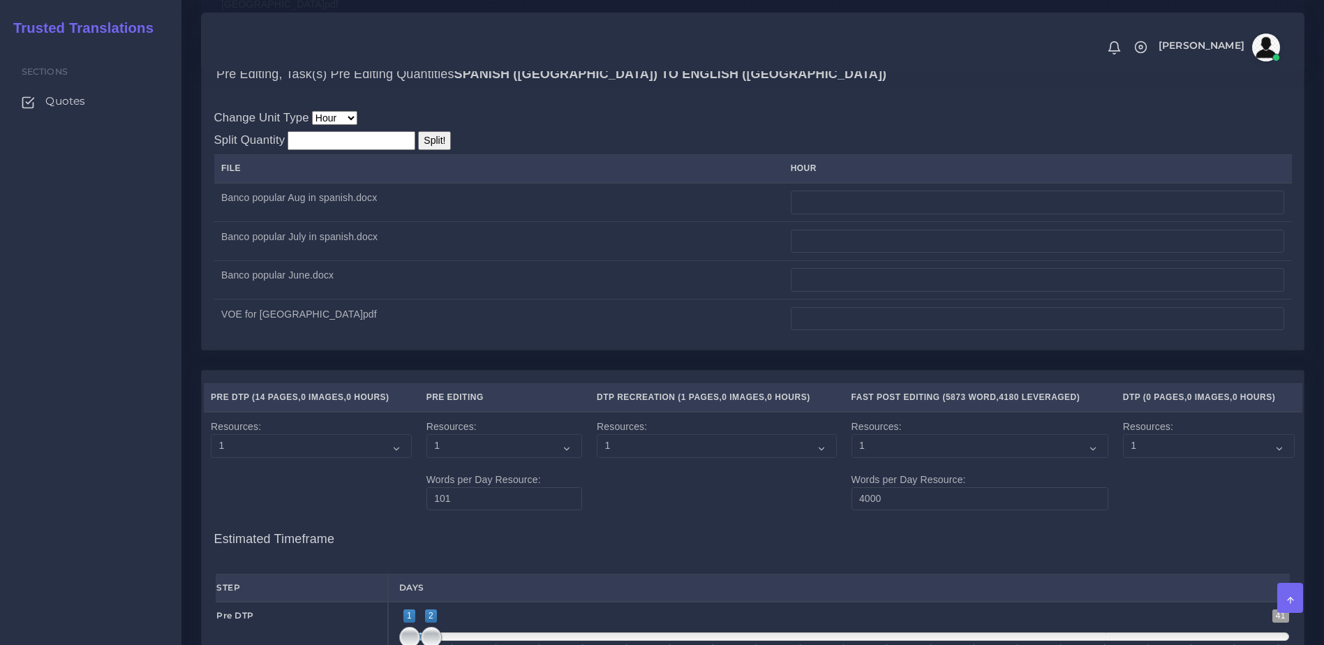
scroll to position [2322, 0]
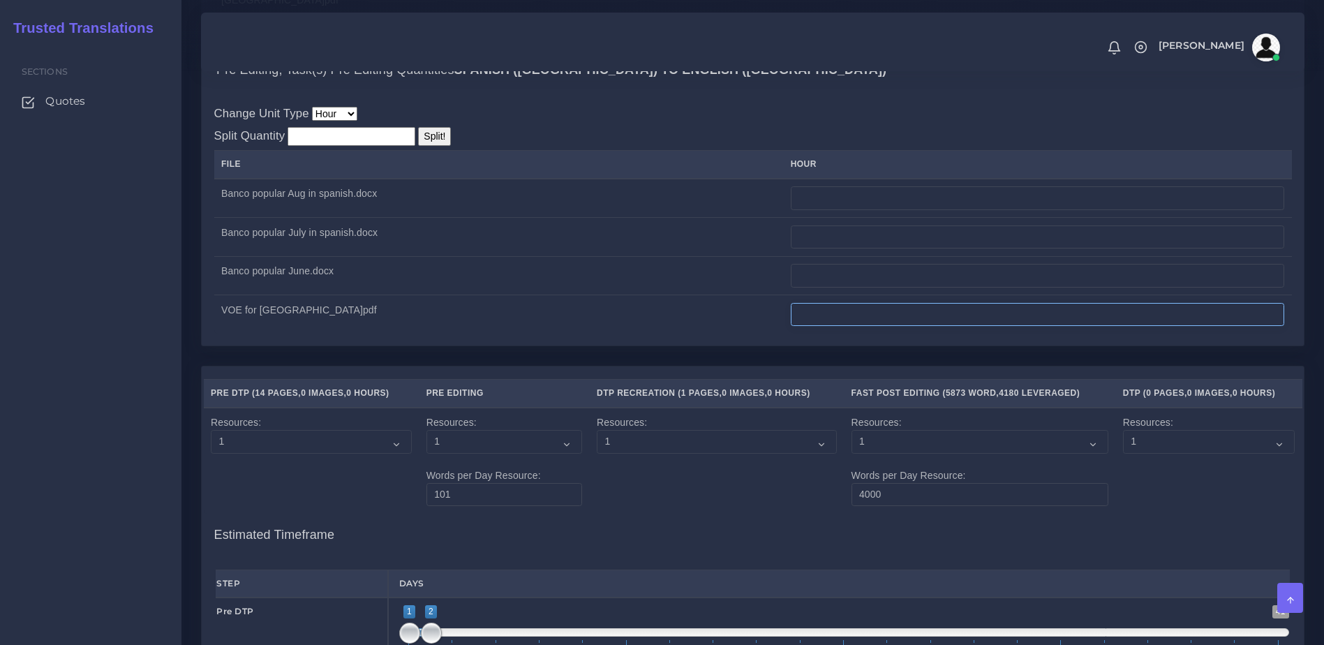
click at [883, 327] on input "number" at bounding box center [1037, 315] width 493 height 24
type input "2"
type input "3"
click at [1056, 345] on div "Change Unit Type File Hour Image Minute Other Page Slide Word Split Quantity Sp…" at bounding box center [753, 219] width 1102 height 253
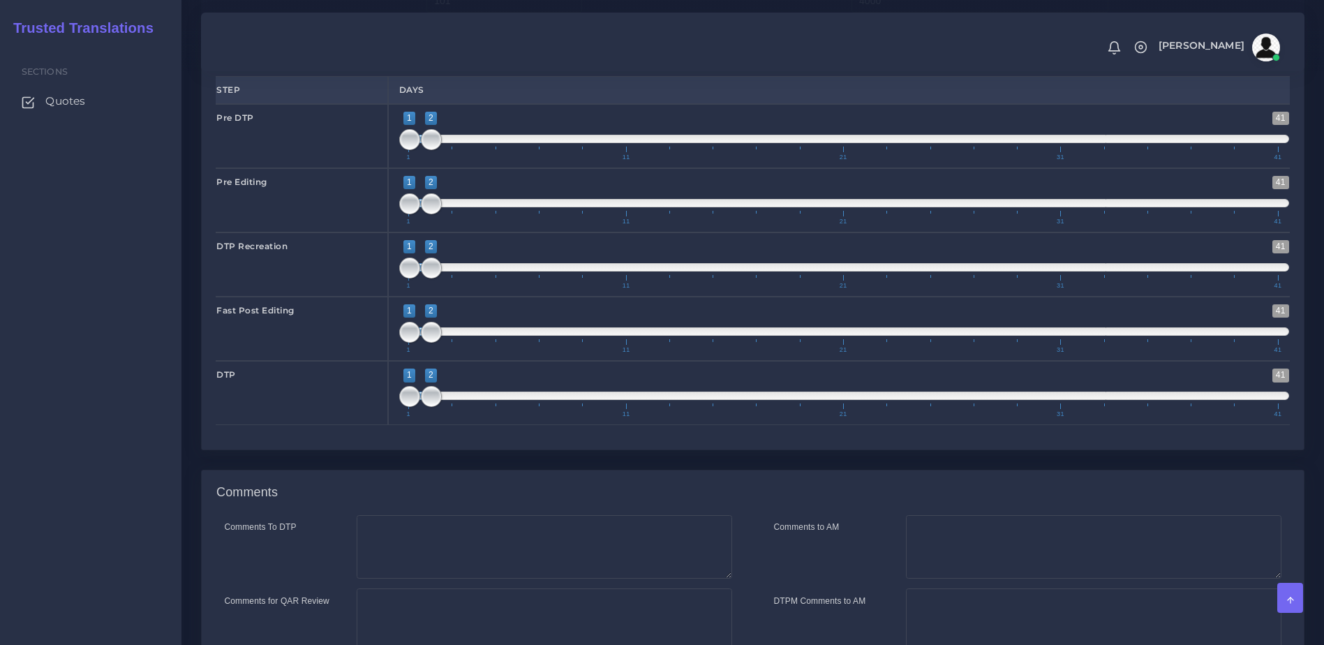
scroll to position [2807, 0]
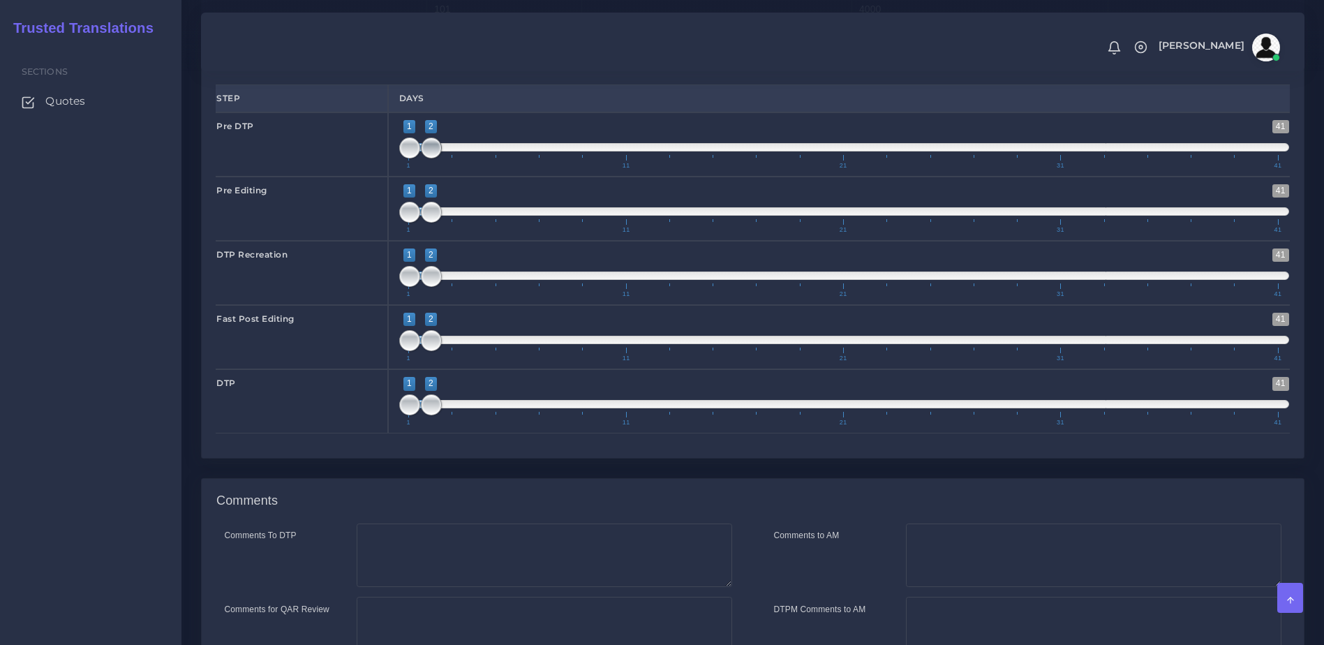
type input "1;1"
drag, startPoint x: 422, startPoint y: 193, endPoint x: 415, endPoint y: 194, distance: 7.0
click at [421, 158] on span at bounding box center [431, 147] width 21 height 21
type input "1;1"
drag, startPoint x: 427, startPoint y: 311, endPoint x: 412, endPoint y: 311, distance: 14.7
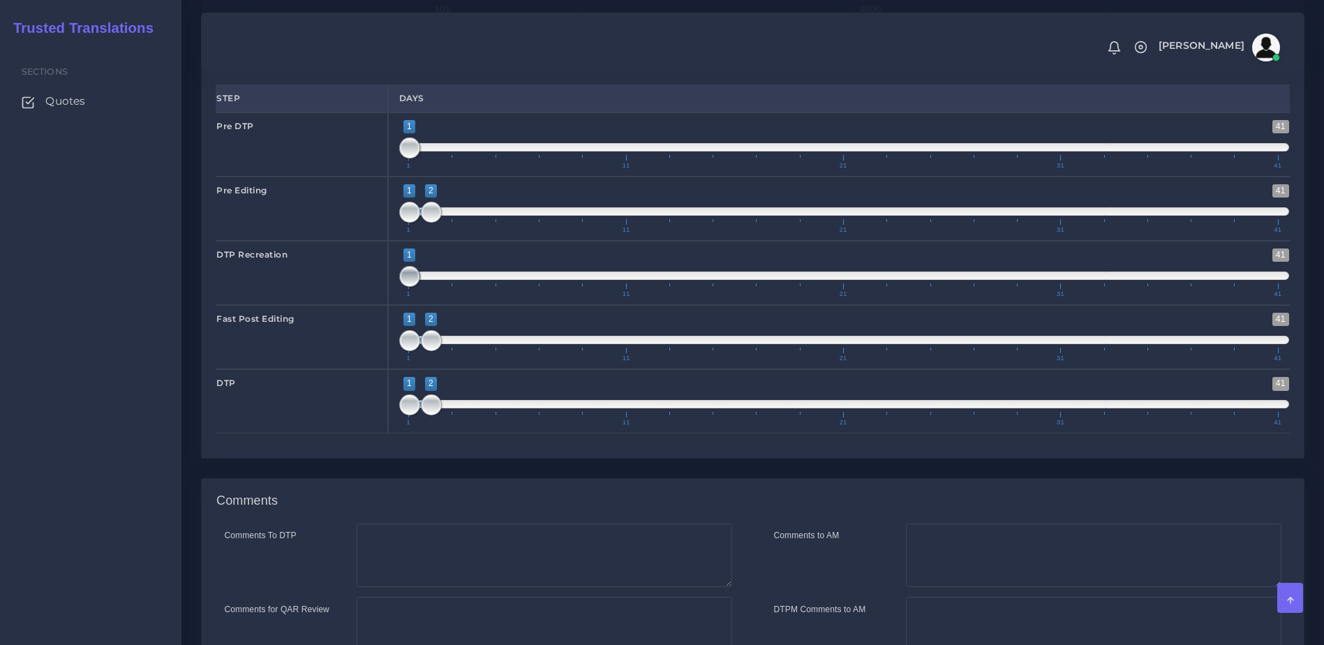
click at [413, 287] on span at bounding box center [409, 276] width 21 height 21
type input "2;2"
drag, startPoint x: 417, startPoint y: 255, endPoint x: 435, endPoint y: 255, distance: 18.1
click at [435, 223] on span at bounding box center [431, 212] width 21 height 21
drag, startPoint x: 430, startPoint y: 381, endPoint x: 502, endPoint y: 378, distance: 71.9
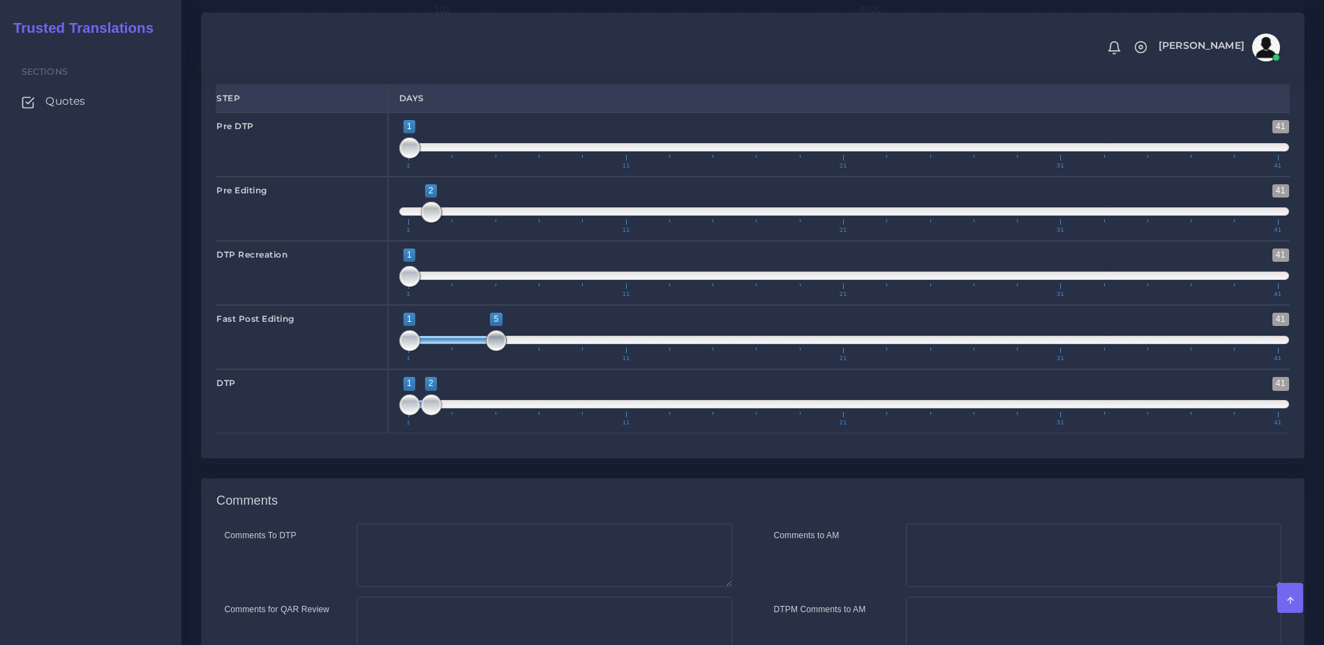
click at [502, 351] on span at bounding box center [496, 340] width 21 height 21
drag, startPoint x: 492, startPoint y: 387, endPoint x: 435, endPoint y: 387, distance: 56.5
click at [435, 351] on span at bounding box center [431, 340] width 21 height 21
type input "3;4"
drag, startPoint x: 420, startPoint y: 386, endPoint x: 454, endPoint y: 384, distance: 34.3
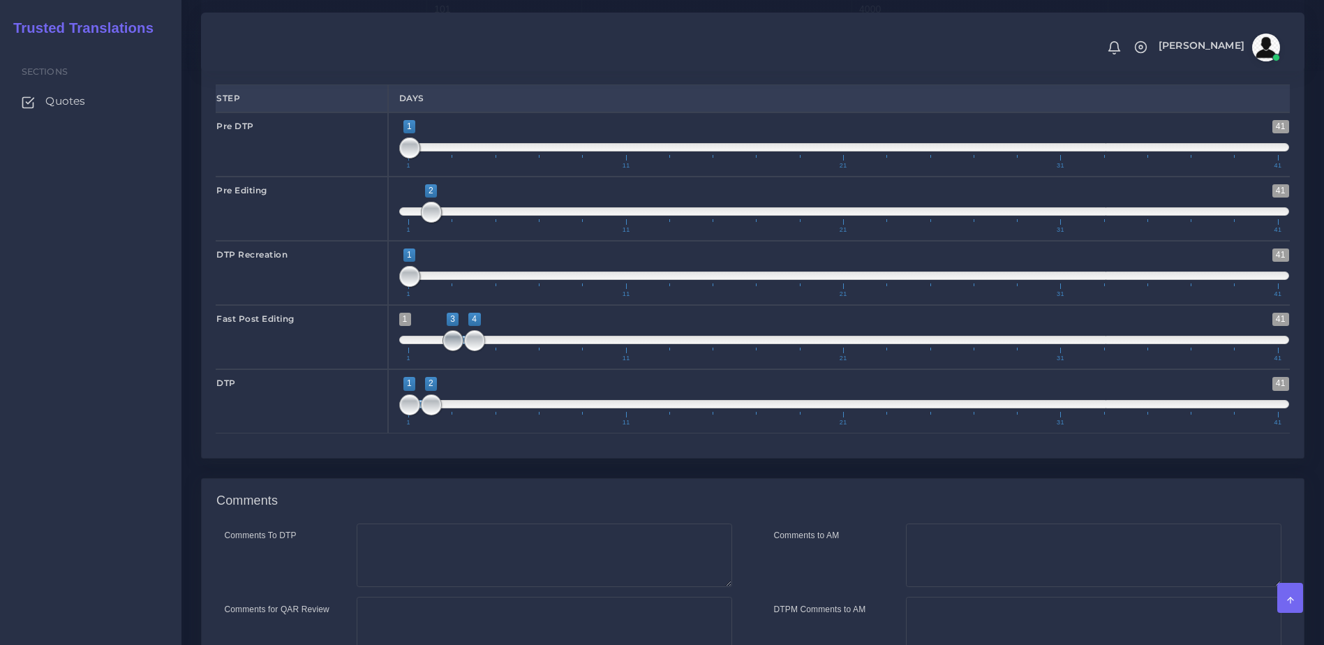
click at [454, 362] on span "1 41 3 4 3 — 4 1 11 21 31 41" at bounding box center [844, 337] width 891 height 49
drag, startPoint x: 433, startPoint y: 441, endPoint x: 417, endPoint y: 442, distance: 16.1
click at [493, 426] on span "1 41 1 5 1 — 5 1 11 21 31 41" at bounding box center [844, 401] width 891 height 49
type input "5;5"
drag, startPoint x: 410, startPoint y: 445, endPoint x: 493, endPoint y: 438, distance: 83.4
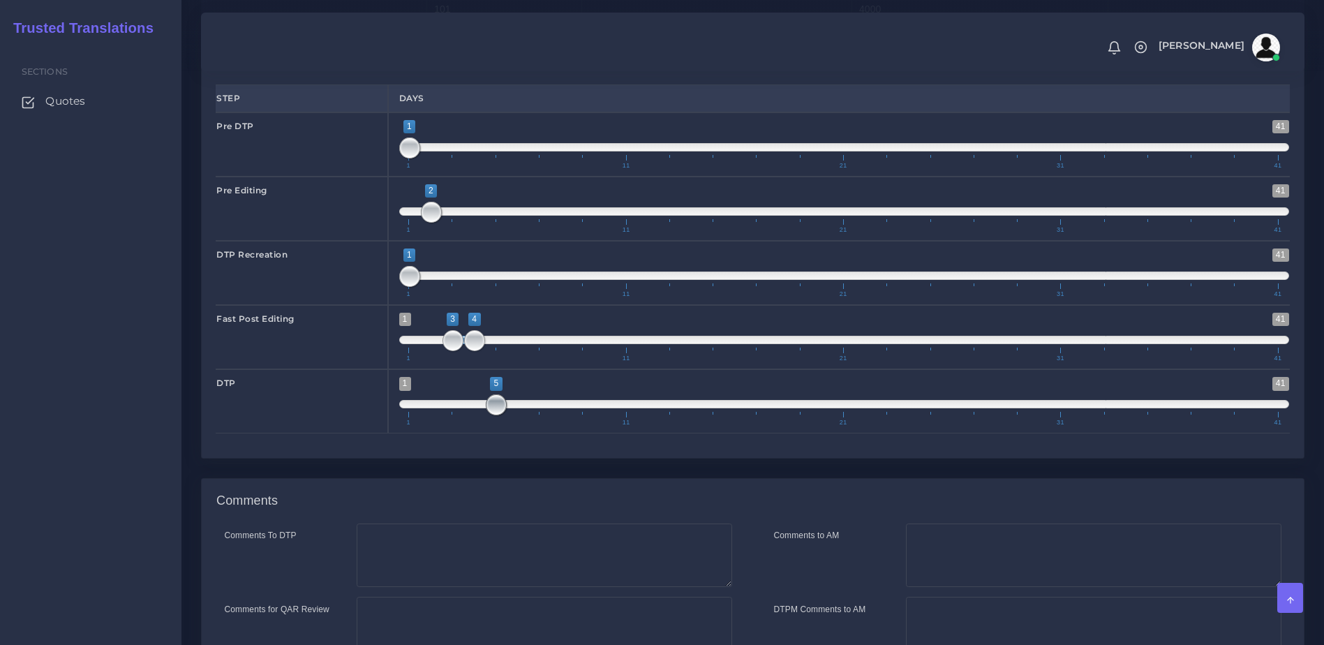
click at [493, 415] on span at bounding box center [496, 404] width 21 height 21
click at [954, 588] on textarea "Comments to AM" at bounding box center [1093, 555] width 375 height 64
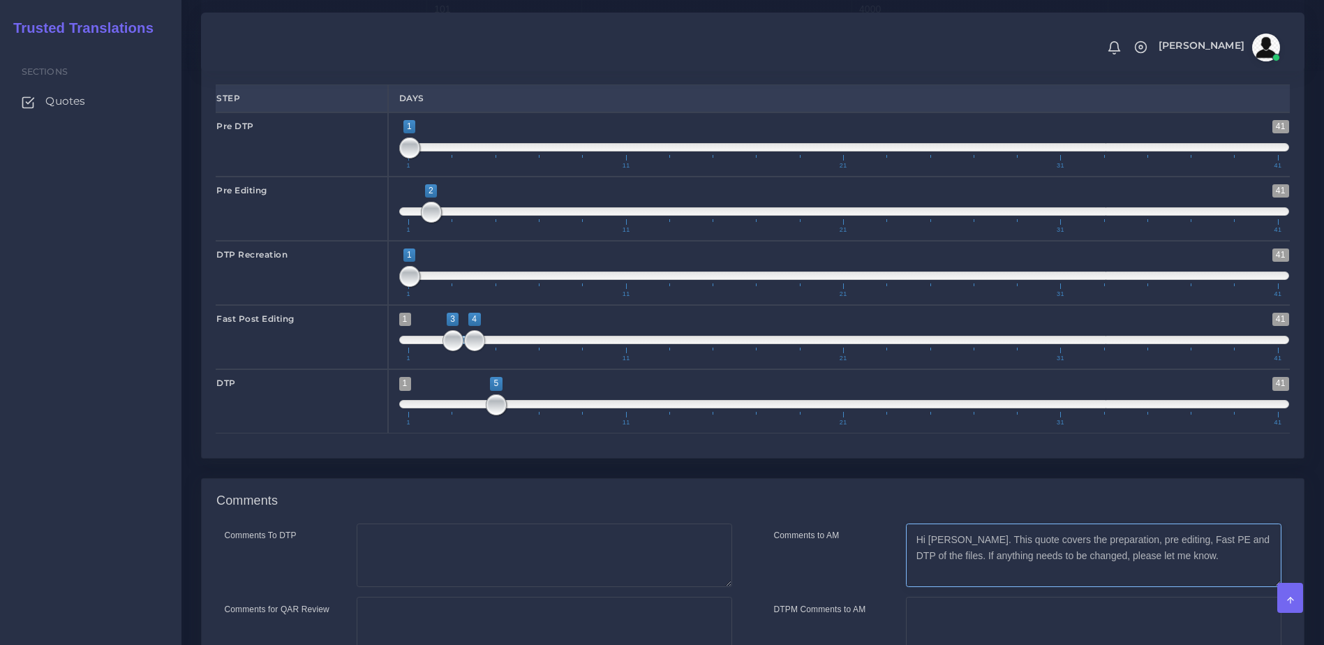
scroll to position [2993, 0]
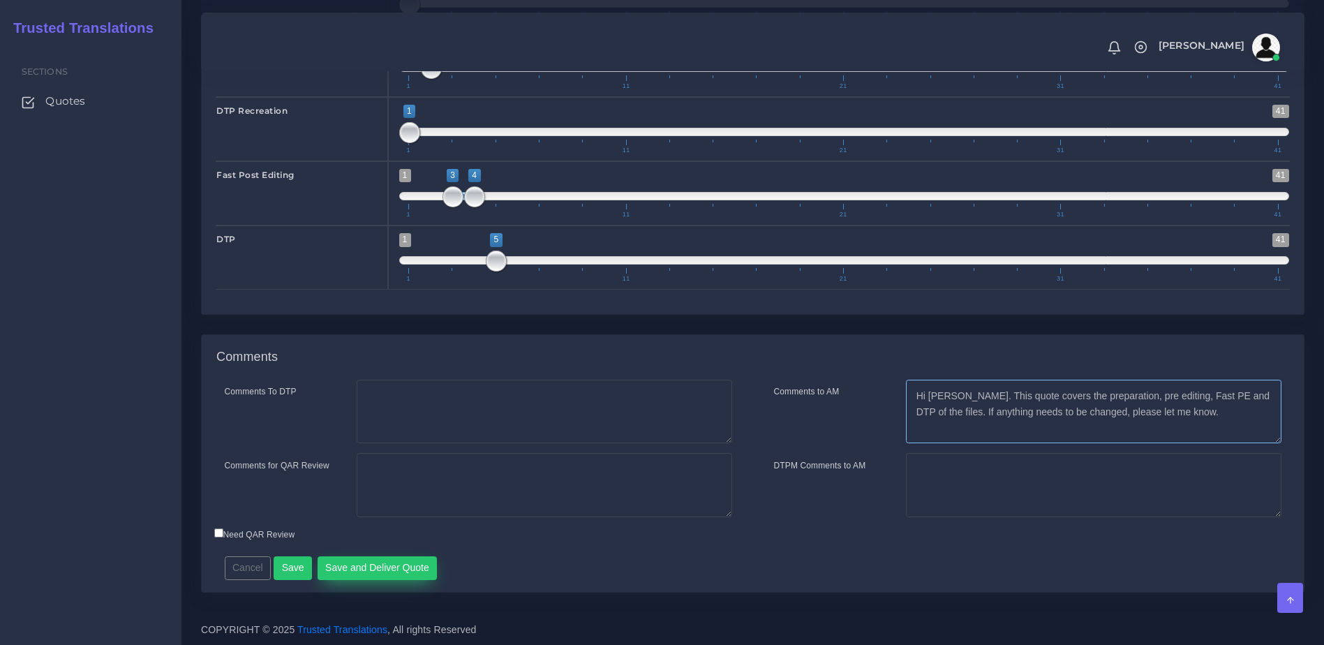
type textarea "Hi Kurt. This quote covers the preparation, pre editing, Fast PE and DTP of the…"
click at [395, 563] on button "Save and Deliver Quote" at bounding box center [378, 568] width 120 height 24
